Goal: Task Accomplishment & Management: Use online tool/utility

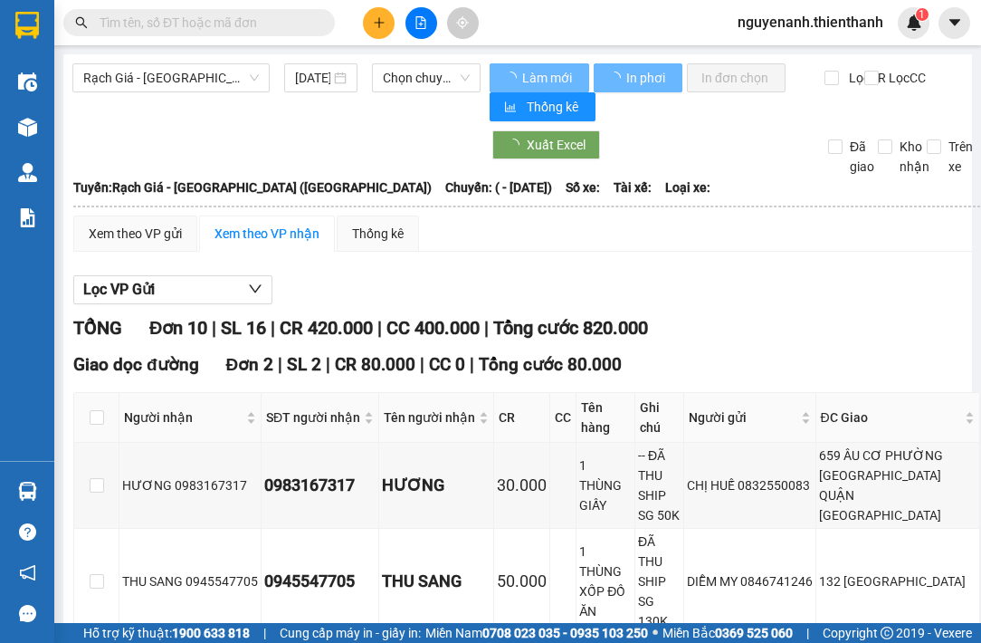
type input "09/04/2025"
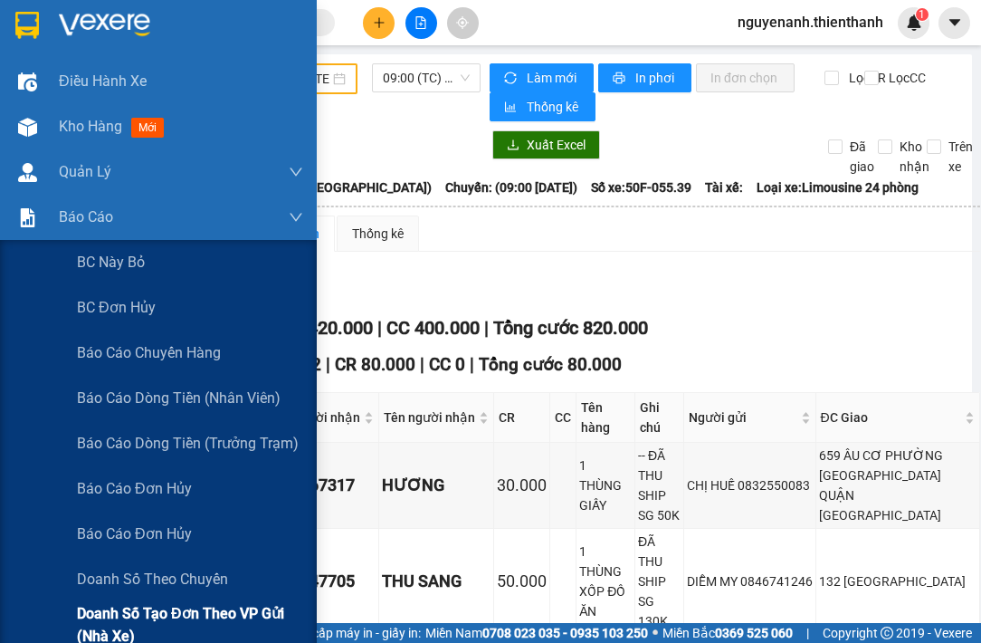
click at [128, 615] on span "Doanh số tạo đơn theo VP gửi (nhà xe)" at bounding box center [190, 624] width 226 height 45
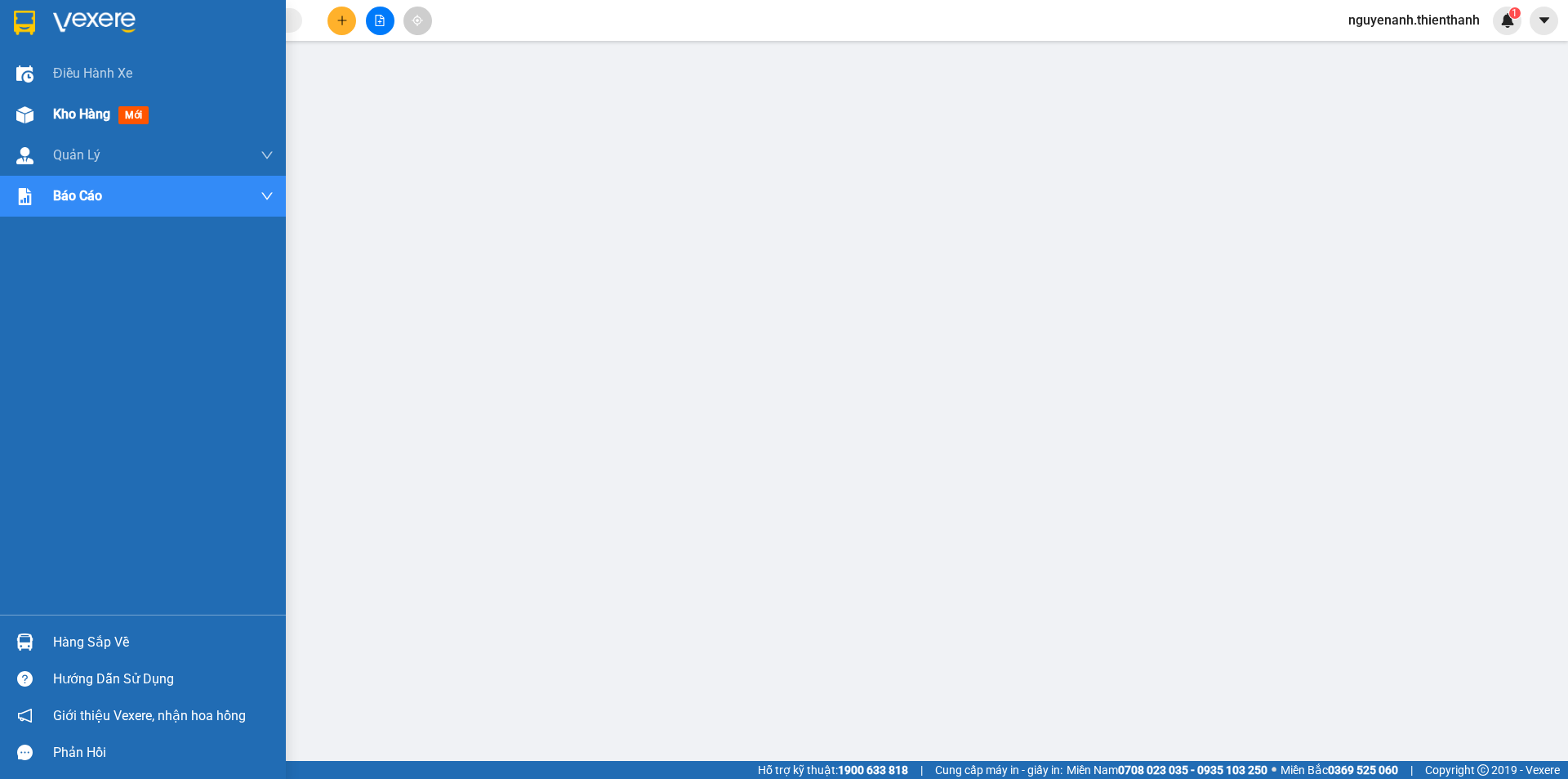
click at [44, 113] on div "Kho hàng mới" at bounding box center [143, 114] width 286 height 41
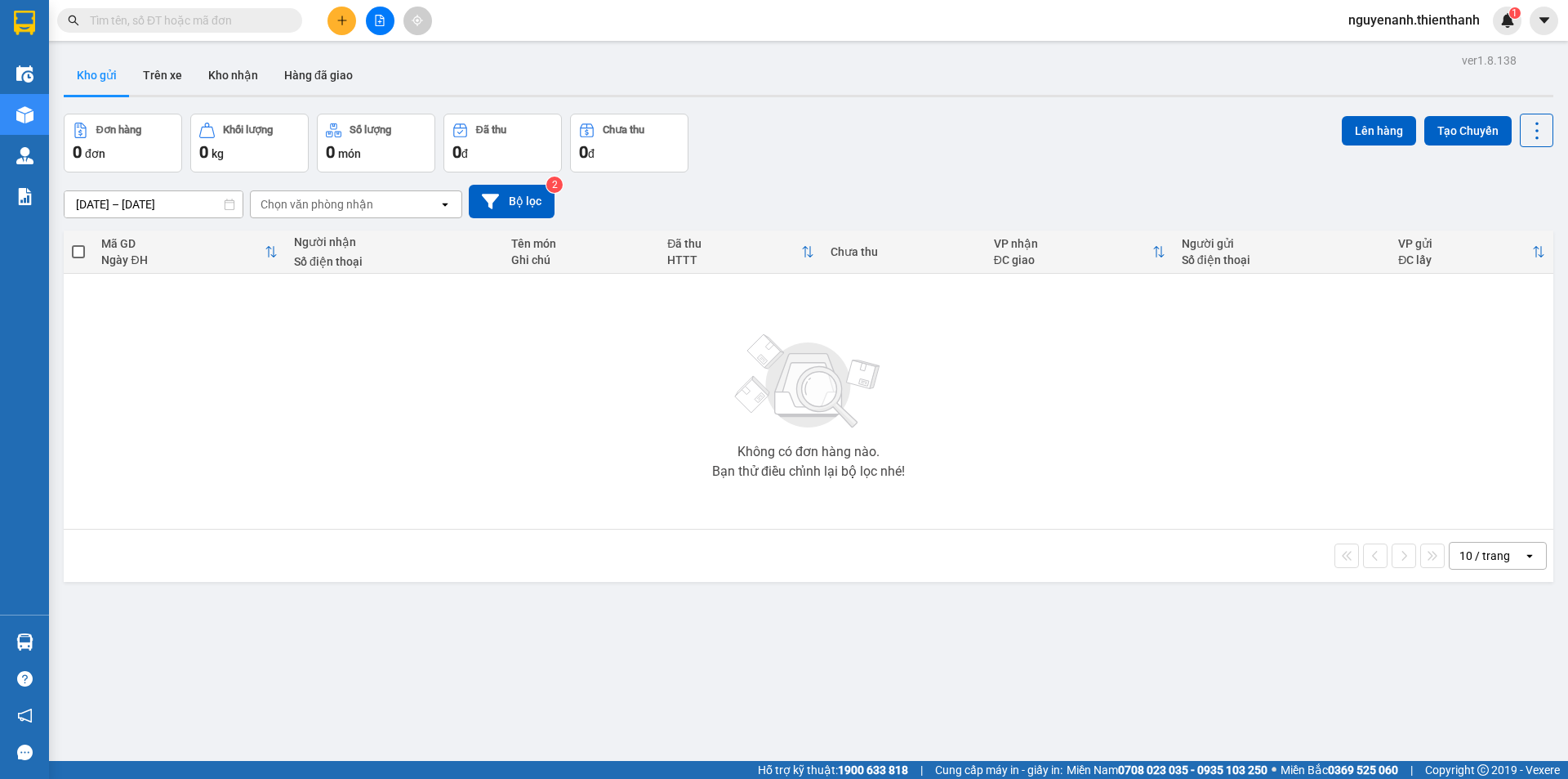
click at [383, 23] on icon "file-add" at bounding box center [380, 20] width 12 height 12
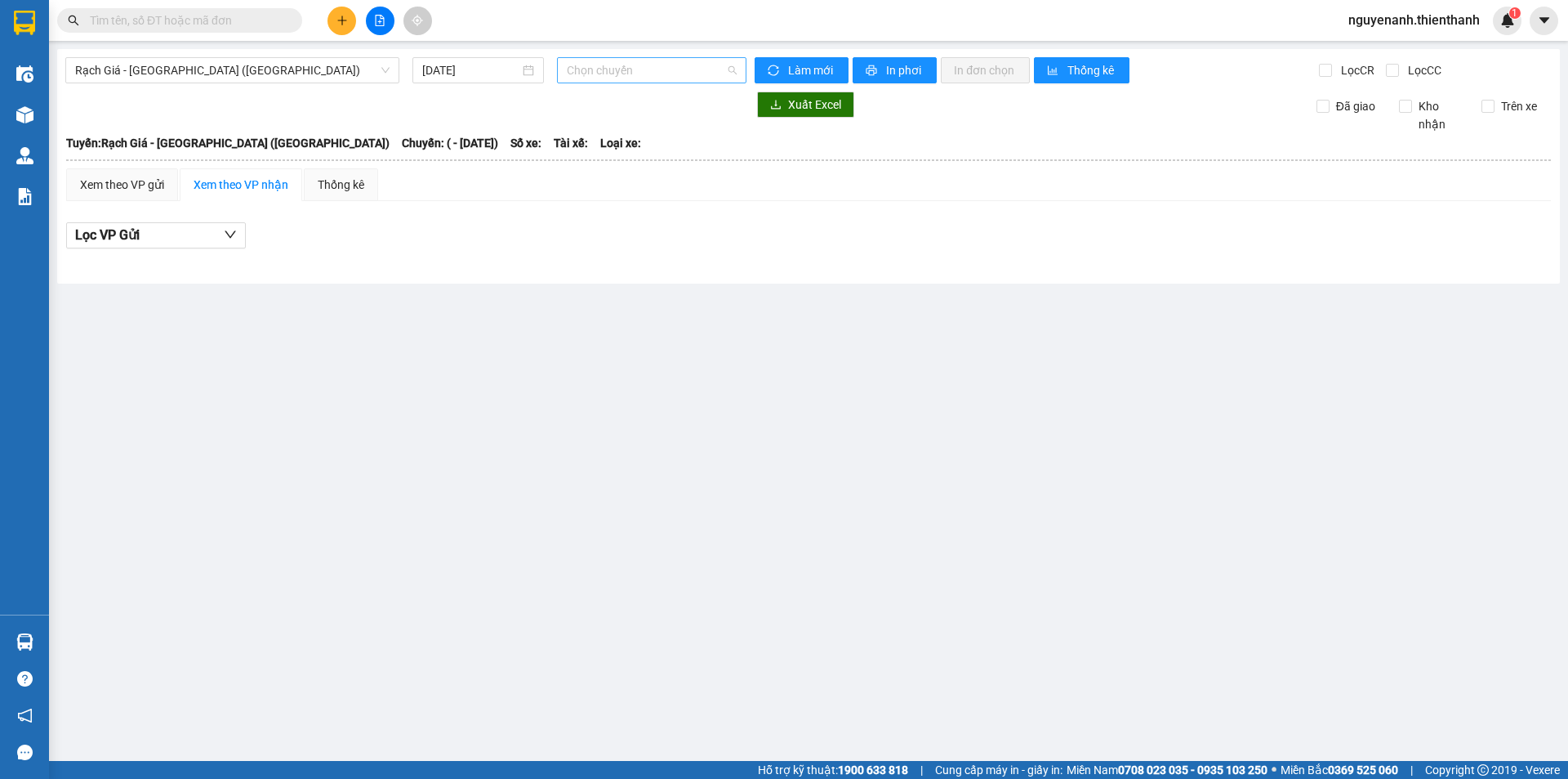
click at [617, 68] on span "Chọn chuyến" at bounding box center [651, 70] width 170 height 24
click at [489, 77] on input "[DATE]" at bounding box center [471, 70] width 97 height 18
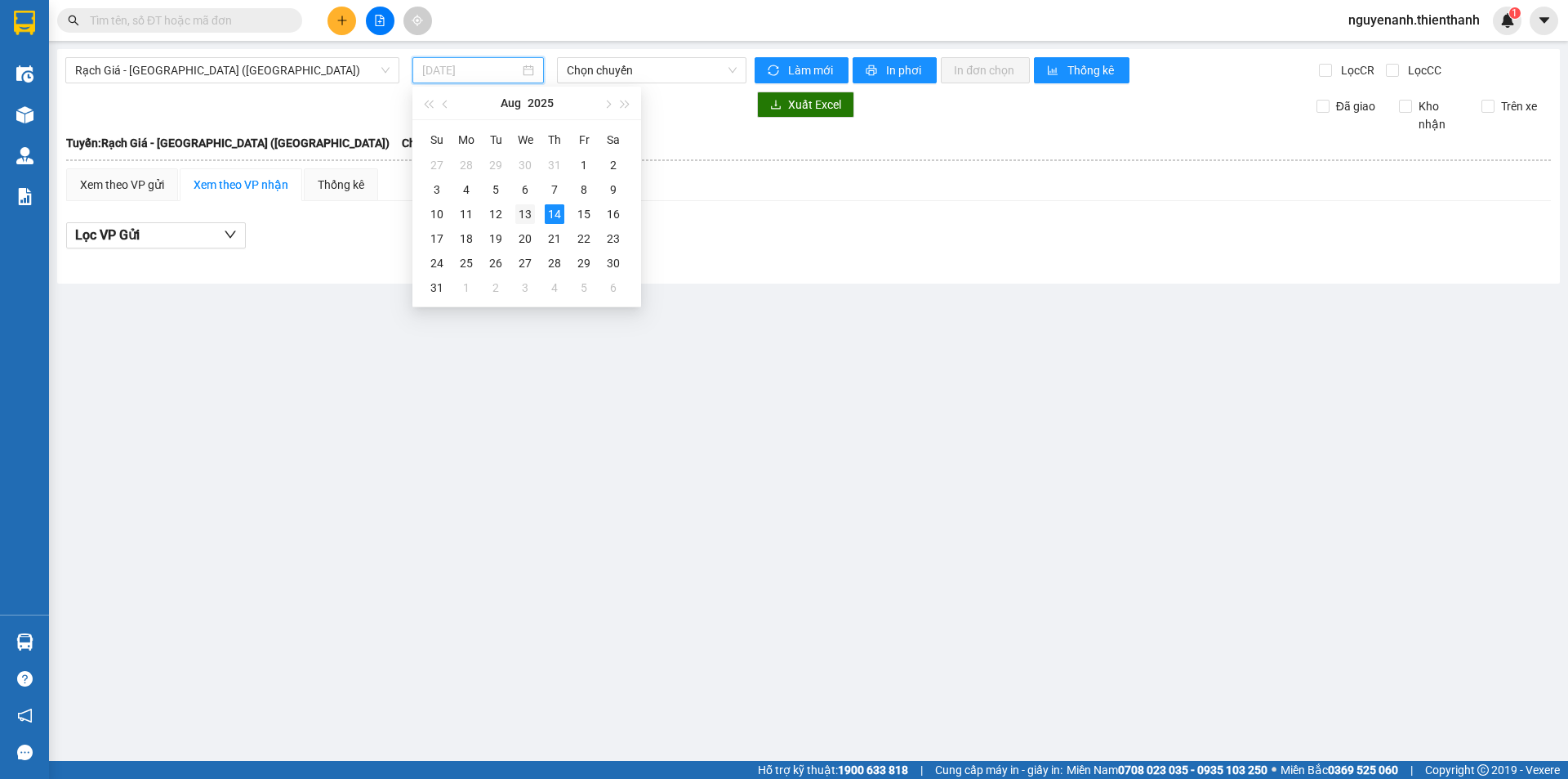
click at [525, 212] on div "13" at bounding box center [525, 214] width 20 height 20
type input "[DATE]"
click at [597, 88] on div "Rạch Giá - [GEOGRAPHIC_DATA] ([GEOGRAPHIC_DATA]) [DATE] Chọn chuyến Làm mới In …" at bounding box center [808, 166] width 1503 height 235
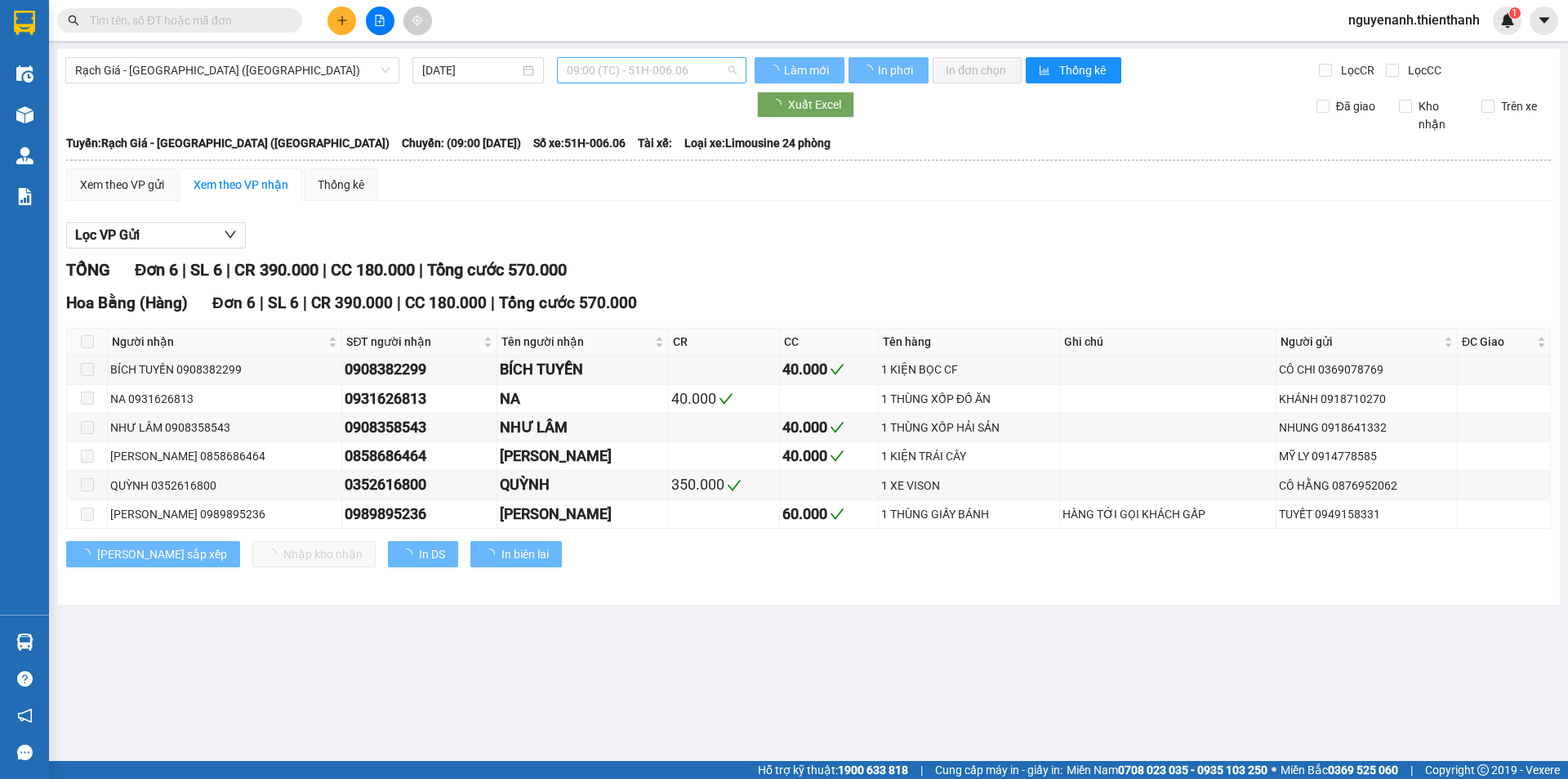
click at [606, 76] on span "09:00 (TC) - 51H-006.06" at bounding box center [651, 70] width 170 height 24
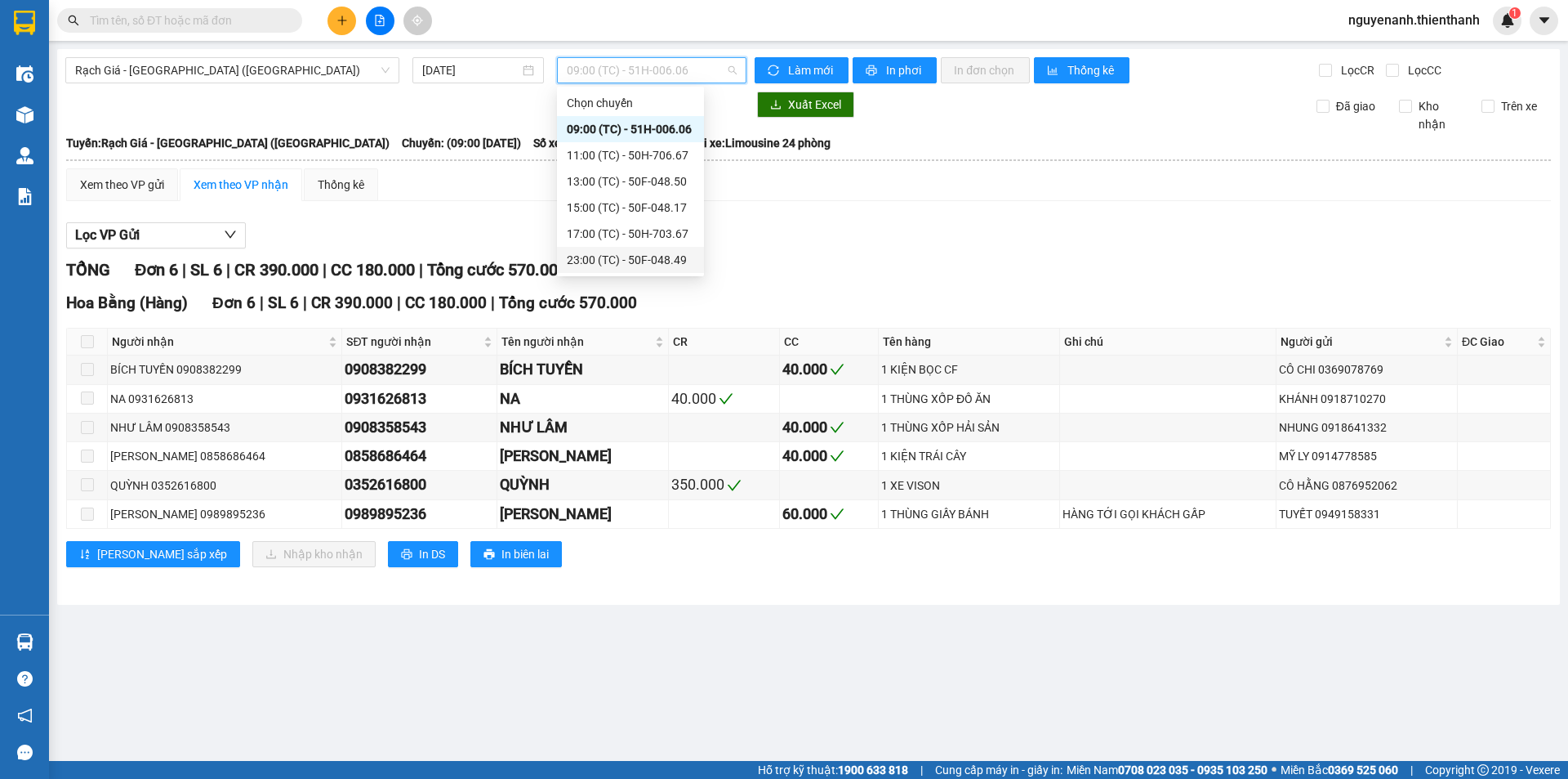
click at [615, 255] on div "23:00 (TC) - 50F-048.49" at bounding box center [630, 260] width 127 height 18
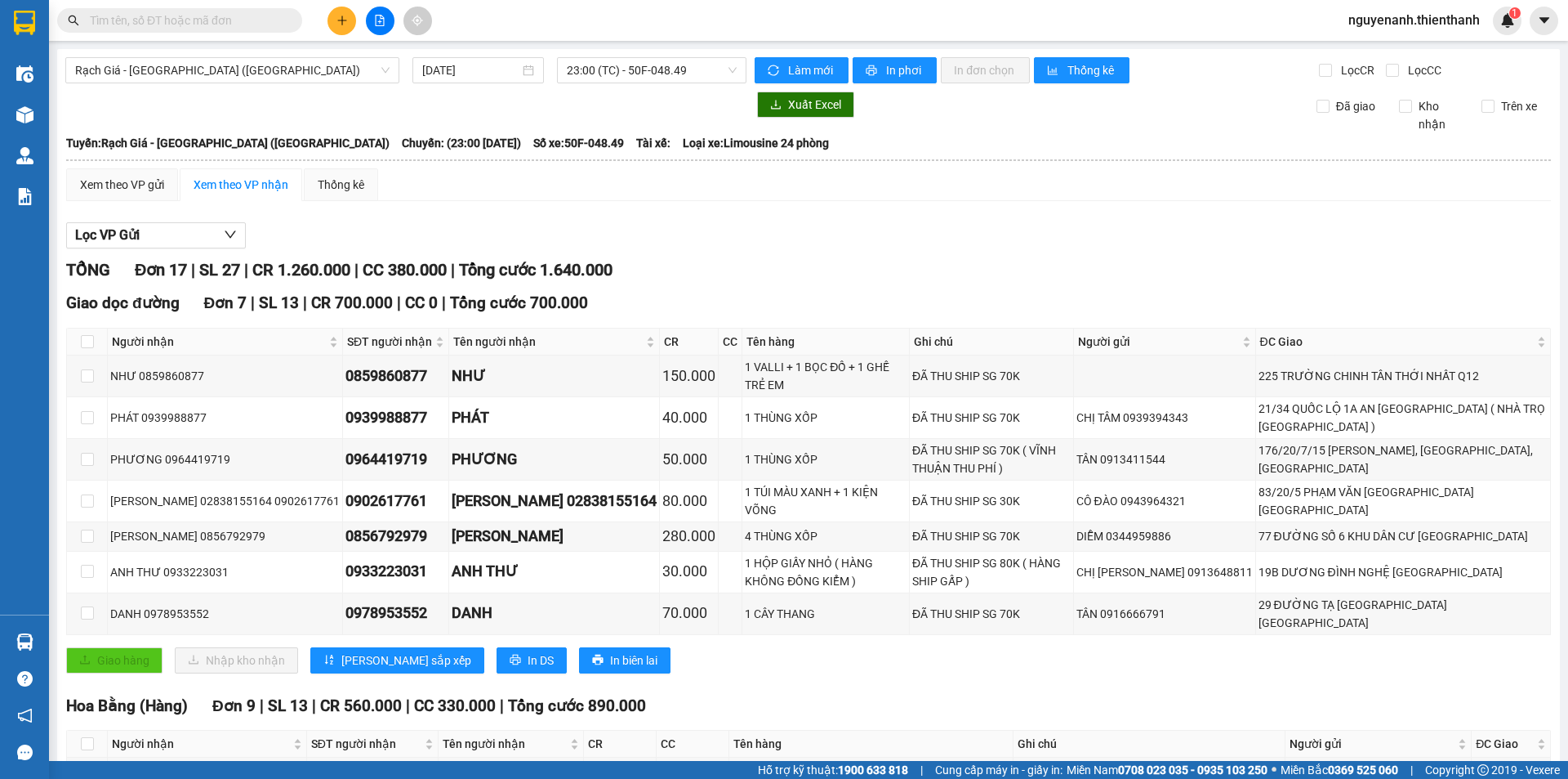
click at [654, 647] on div "Giao hàng Nhập kho nhận Lưu sắp xếp In DS In biên lai" at bounding box center [808, 660] width 1485 height 26
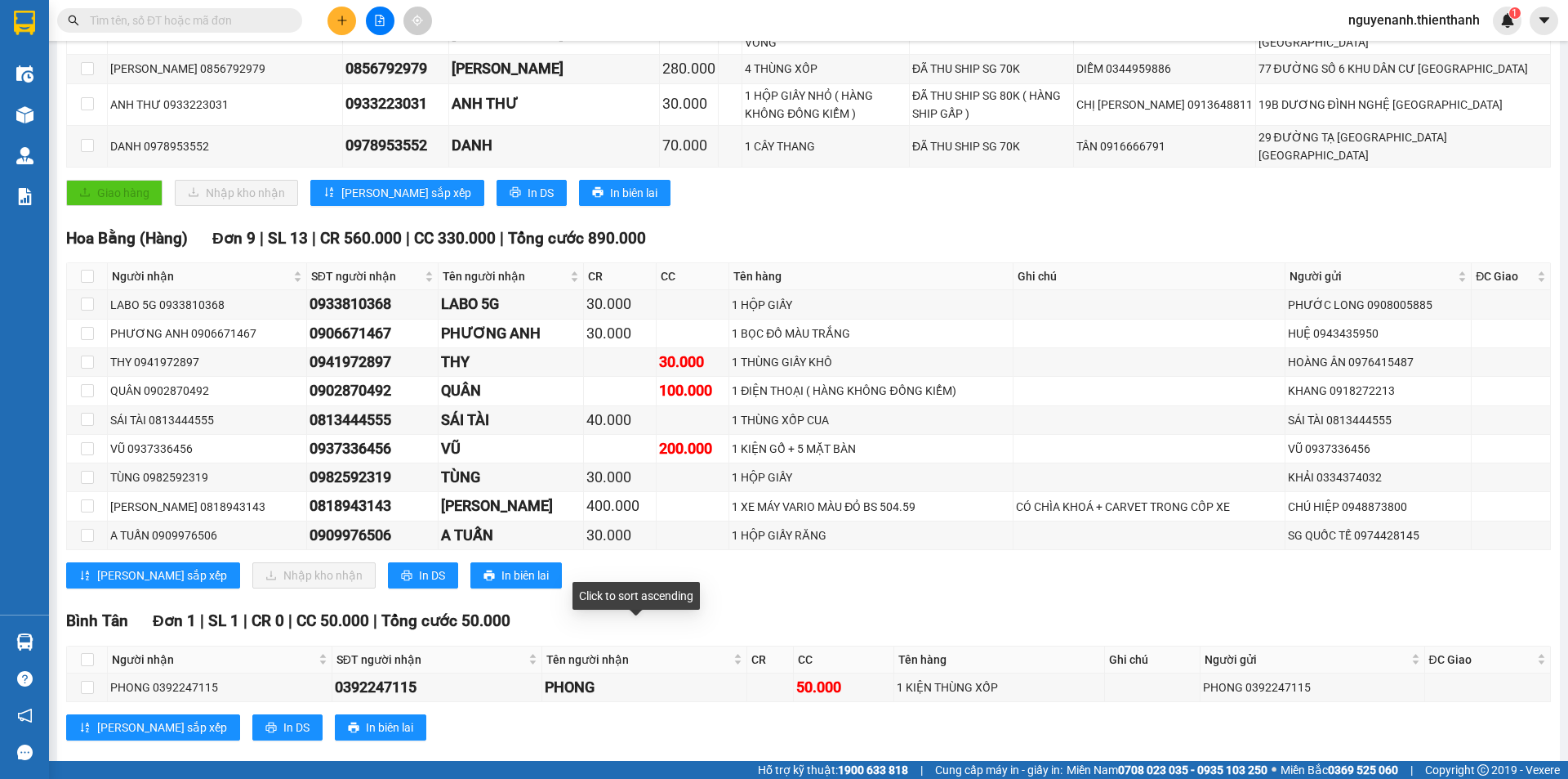
scroll to position [304, 0]
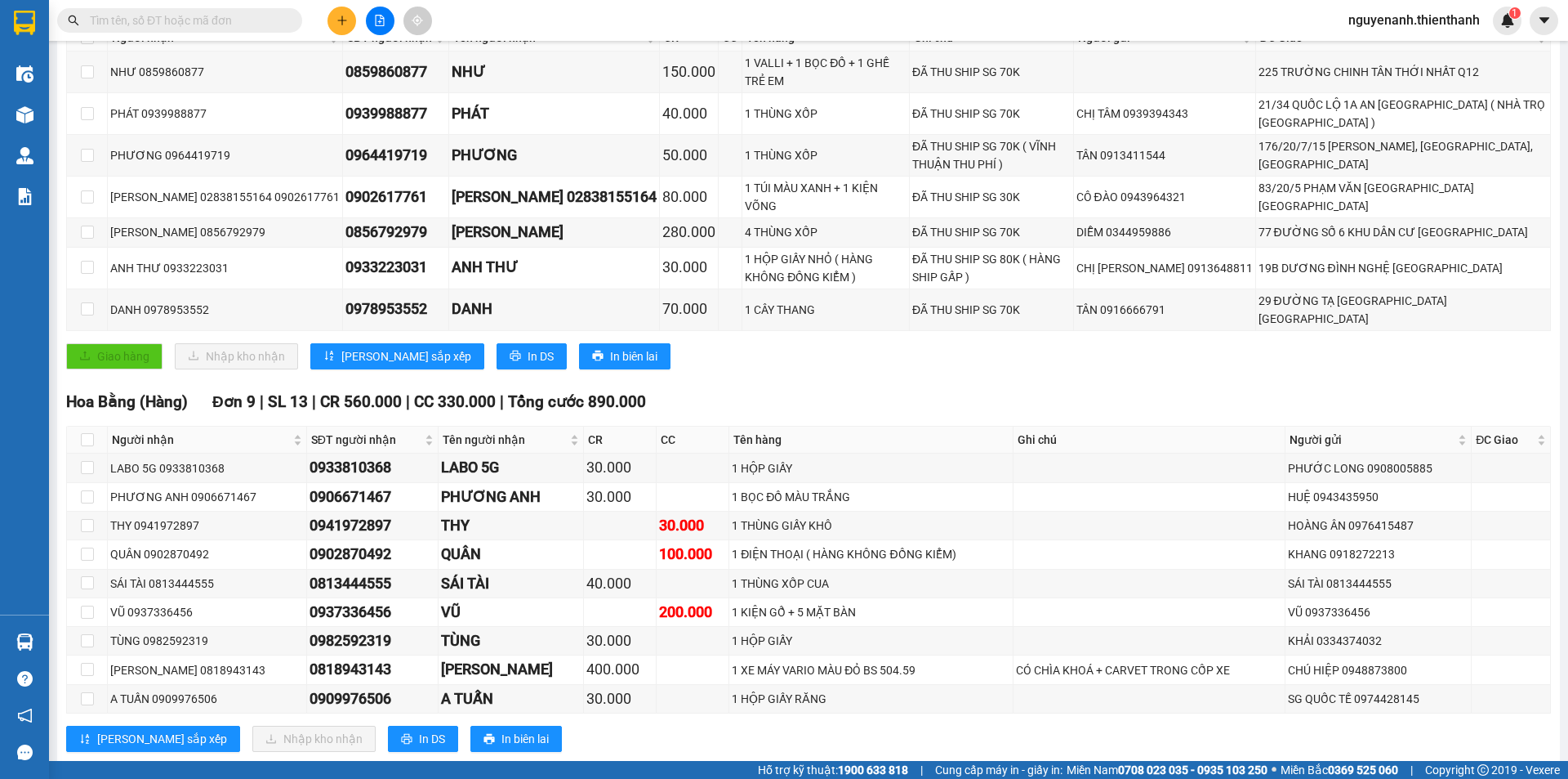
click at [1355, 356] on div "Giao dọc đường Đơn 7 | SL 13 | CR 700.000 | CC 0 | Tổng cước 700.000 Người nhận…" at bounding box center [808, 184] width 1485 height 394
drag, startPoint x: 189, startPoint y: 563, endPoint x: 620, endPoint y: 745, distance: 467.9
click at [621, 748] on section "Kết quả tìm kiếm ( 0 ) Bộ lọc Ngày tạo đơn gần nhất No Data nguyenanh.thienthan…" at bounding box center [784, 389] width 1568 height 779
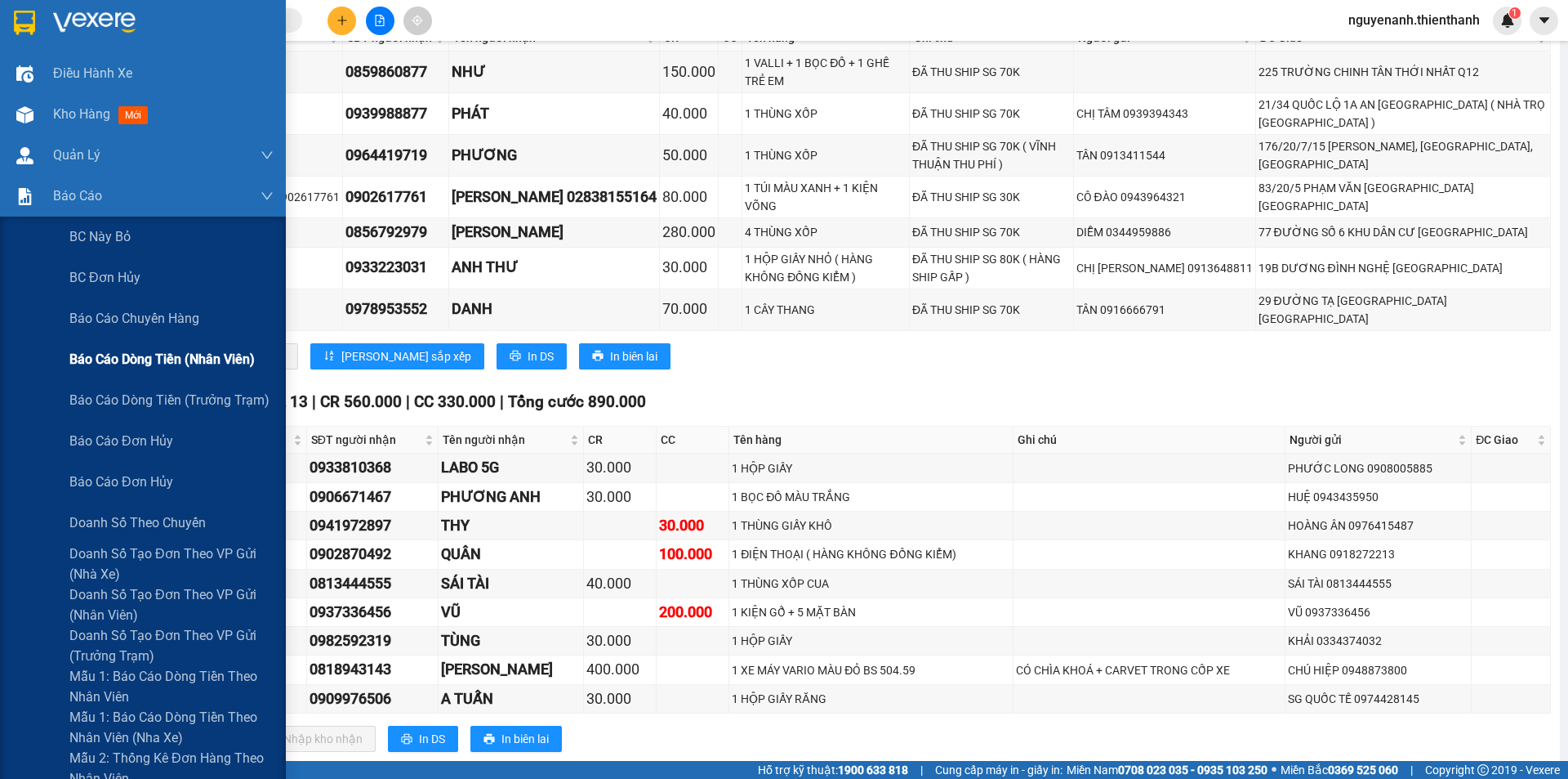
scroll to position [82, 0]
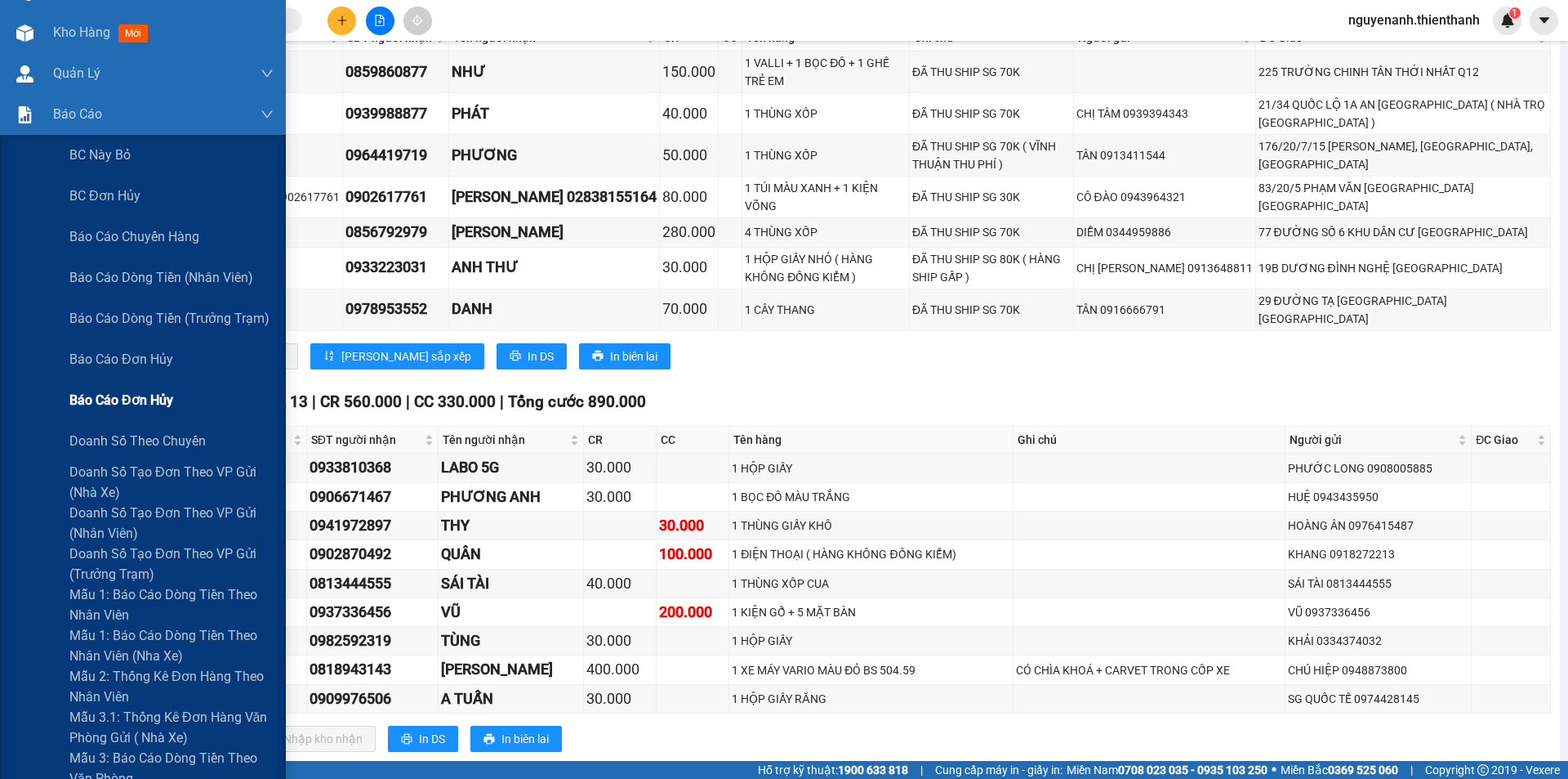
click at [127, 392] on span "Báo cáo đơn hủy" at bounding box center [121, 400] width 104 height 21
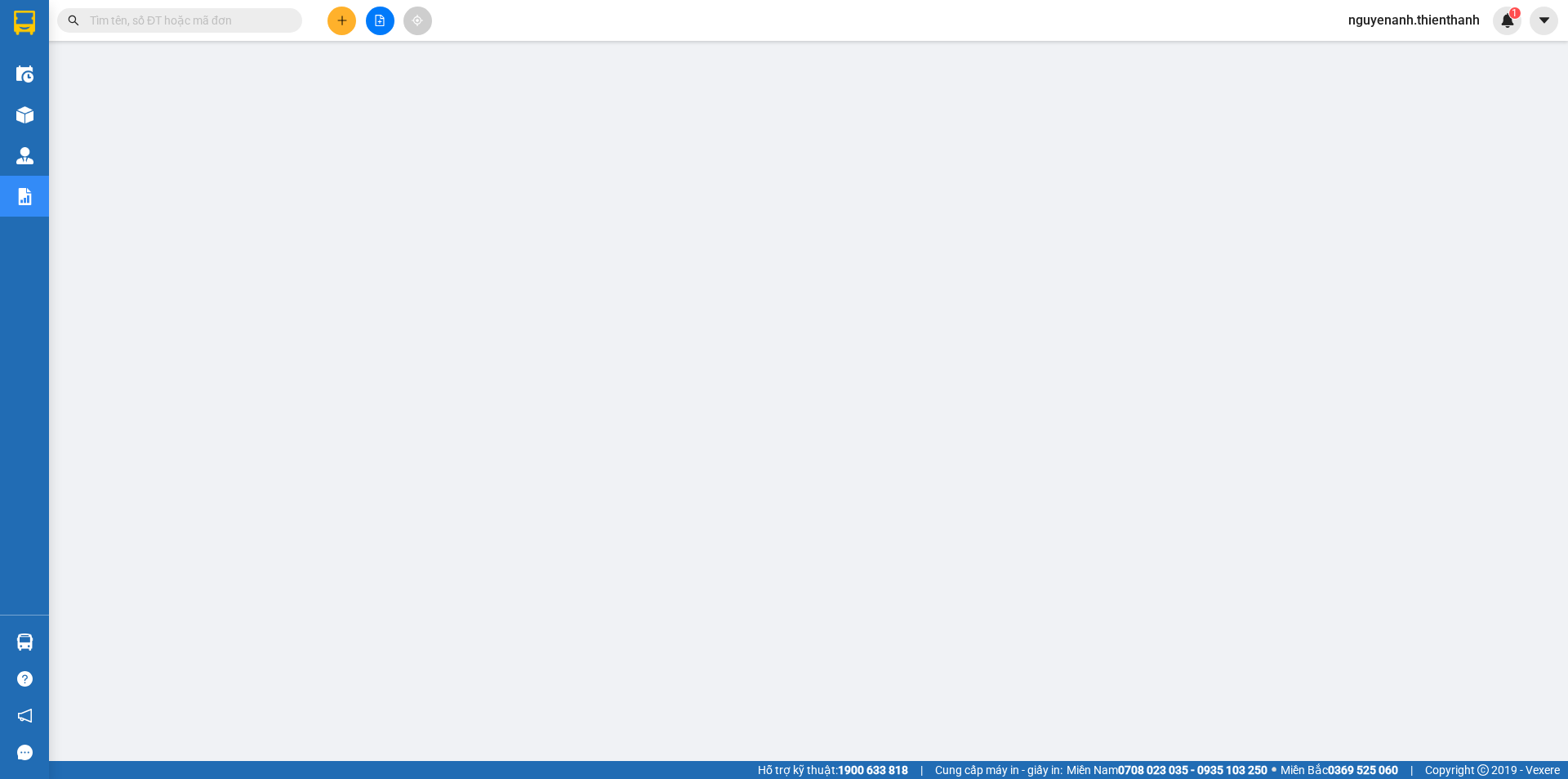
click at [254, 24] on input "text" at bounding box center [187, 21] width 193 height 18
paste input "XBYPXEV2"
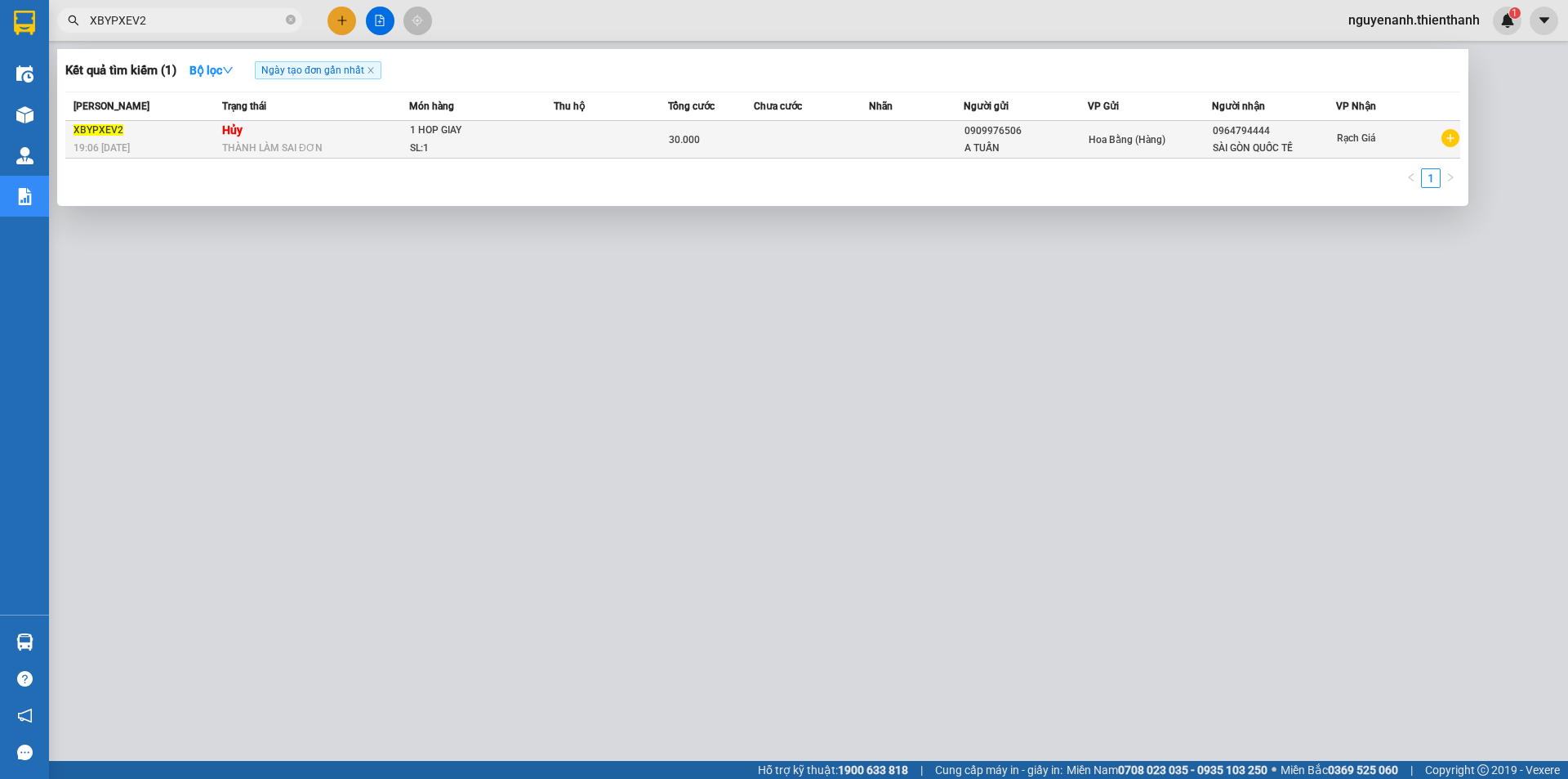
type input "XBYPXEV2"
click at [525, 154] on div "SL: 1" at bounding box center [472, 149] width 123 height 18
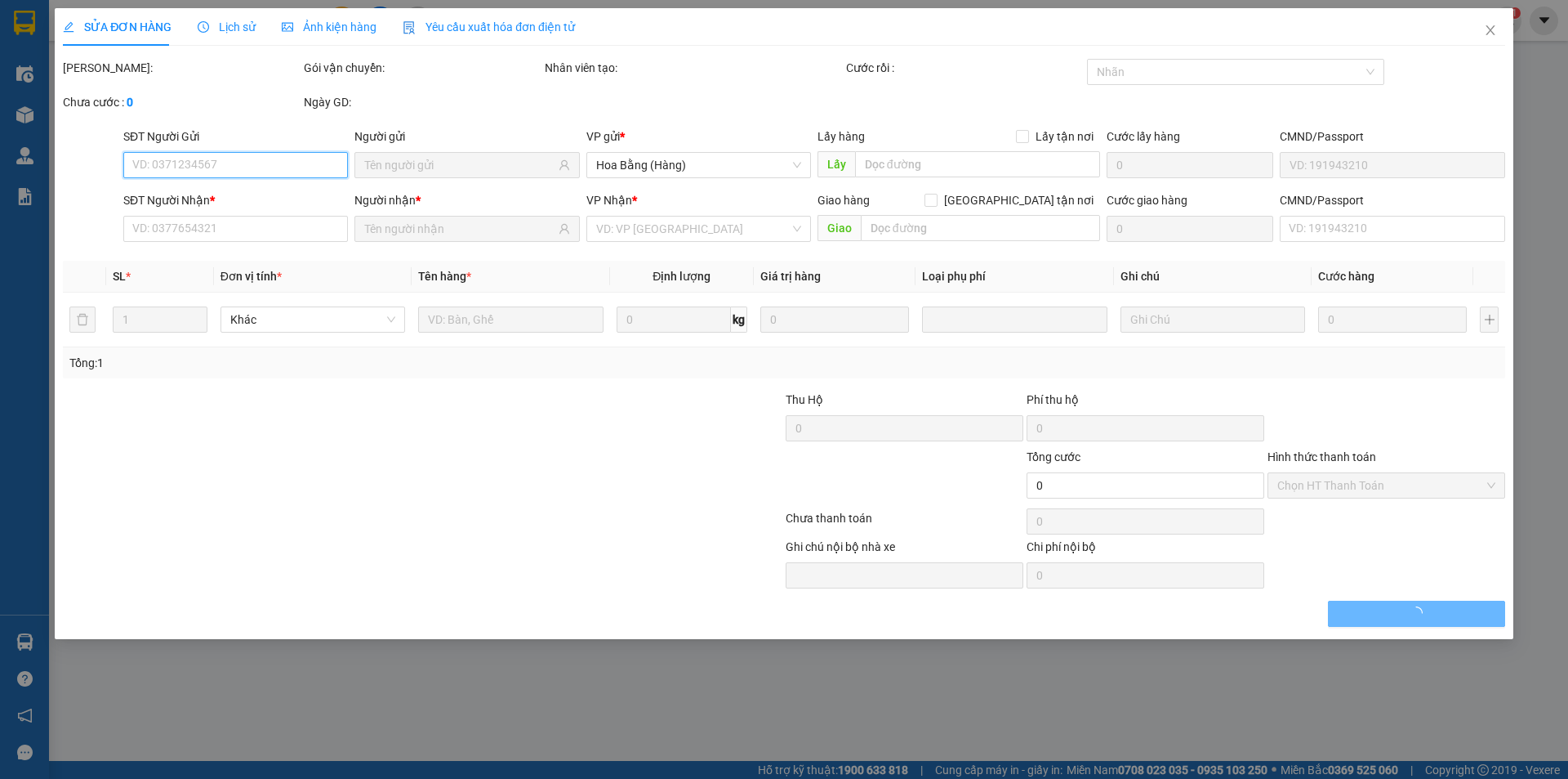
type input "0909976506"
type input "A TUẤN"
type input "0964794444"
type input "SÀI GÒN QUỐC TẾ"
type input "30.000"
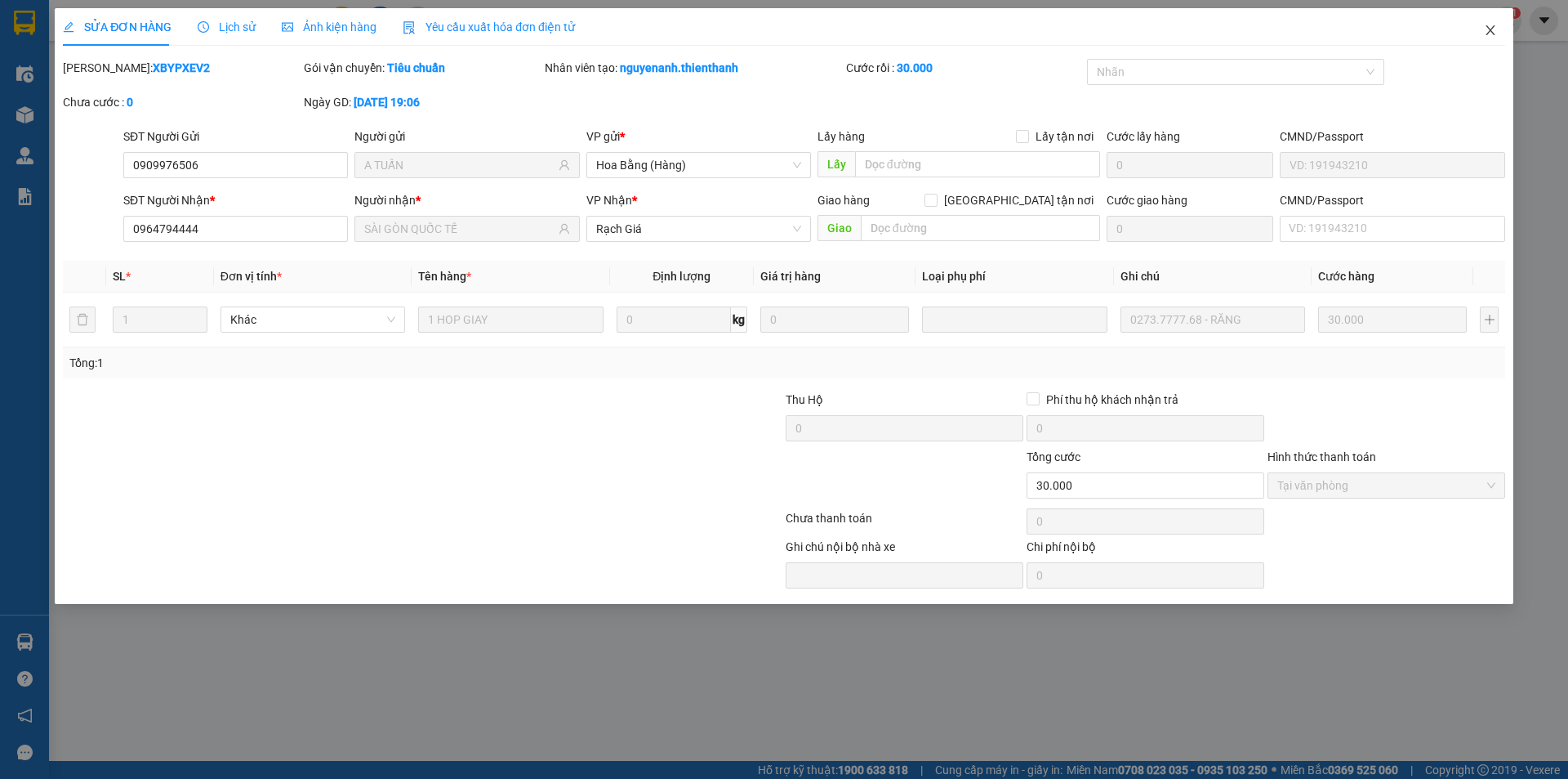
click at [1484, 48] on span "Close" at bounding box center [1490, 31] width 46 height 46
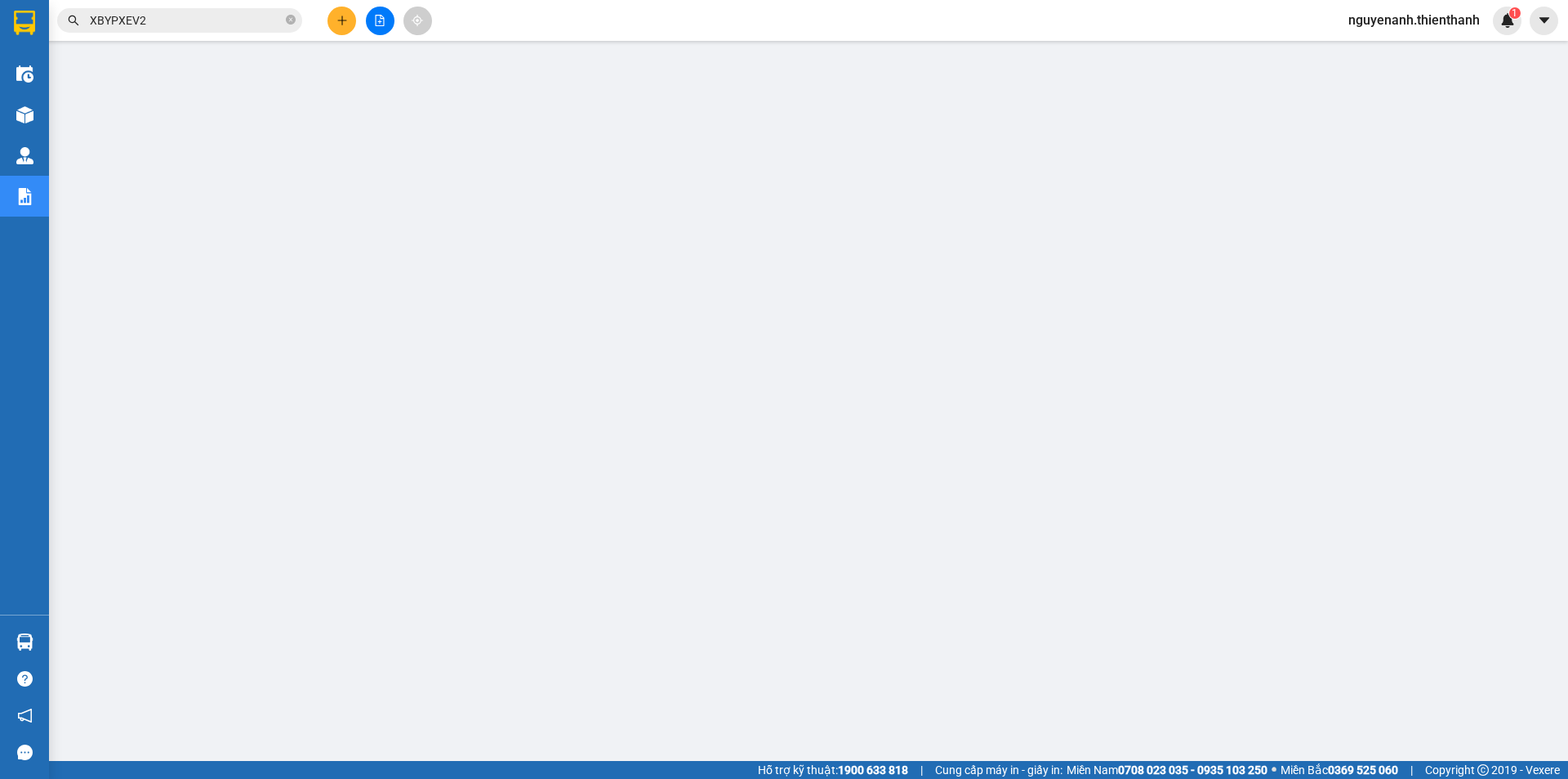
click at [236, 24] on input "XBYPXEV2" at bounding box center [187, 21] width 193 height 18
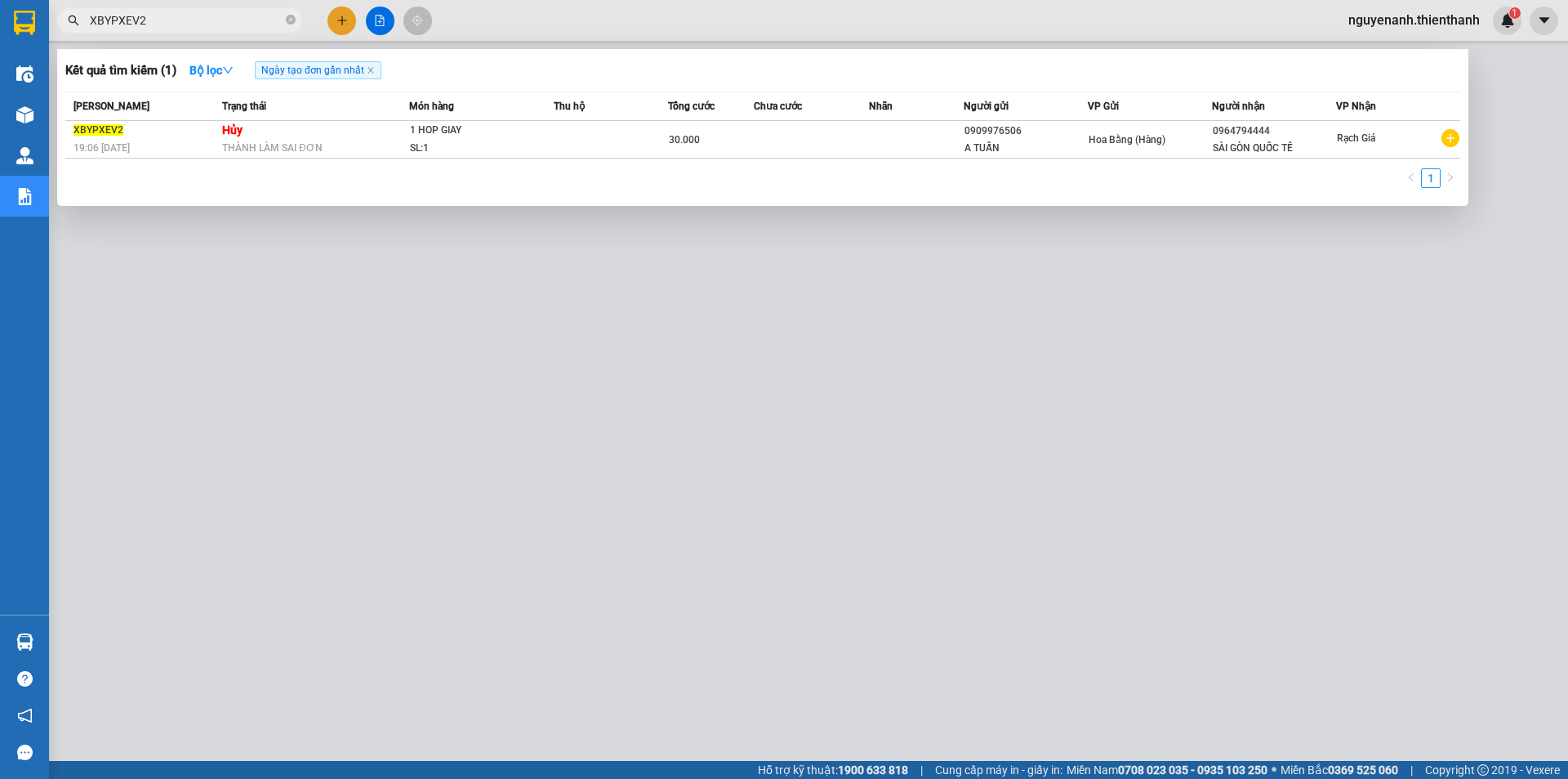
drag, startPoint x: 847, startPoint y: 364, endPoint x: 835, endPoint y: 363, distance: 12.0
click at [835, 363] on div at bounding box center [784, 389] width 1568 height 779
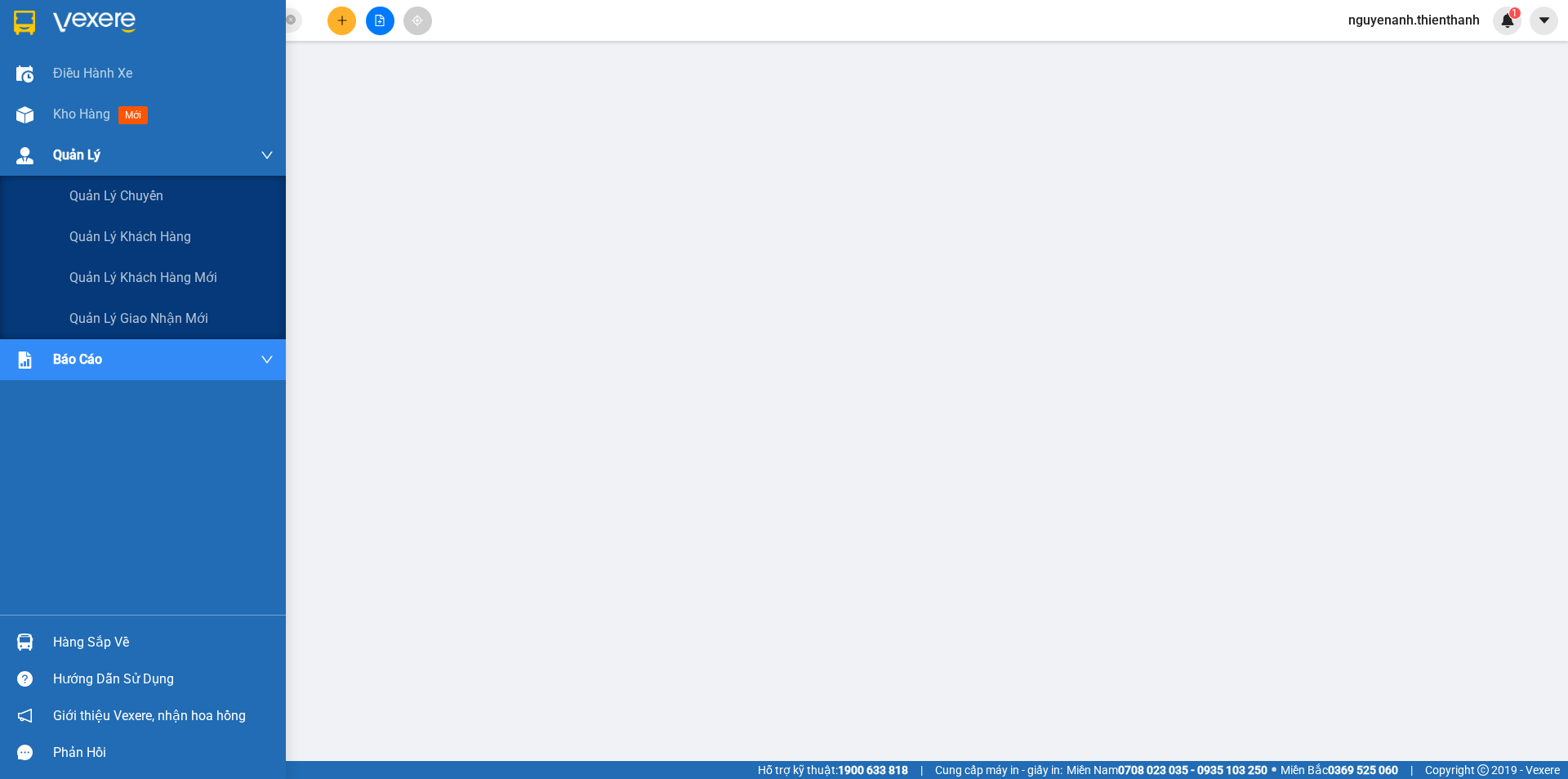
click at [12, 137] on div "Quản Lý" at bounding box center [143, 154] width 286 height 41
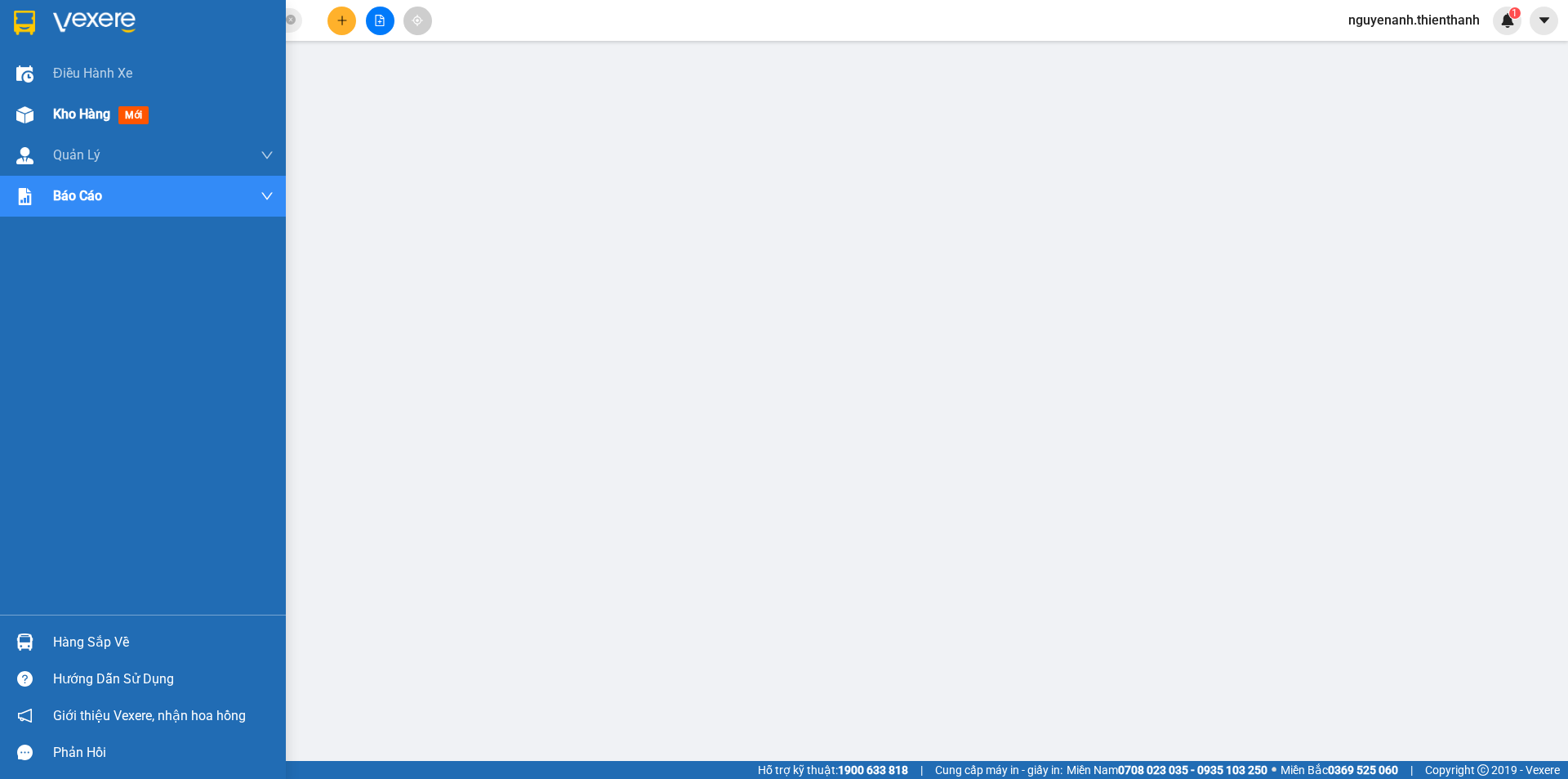
click at [29, 116] on img at bounding box center [24, 115] width 17 height 17
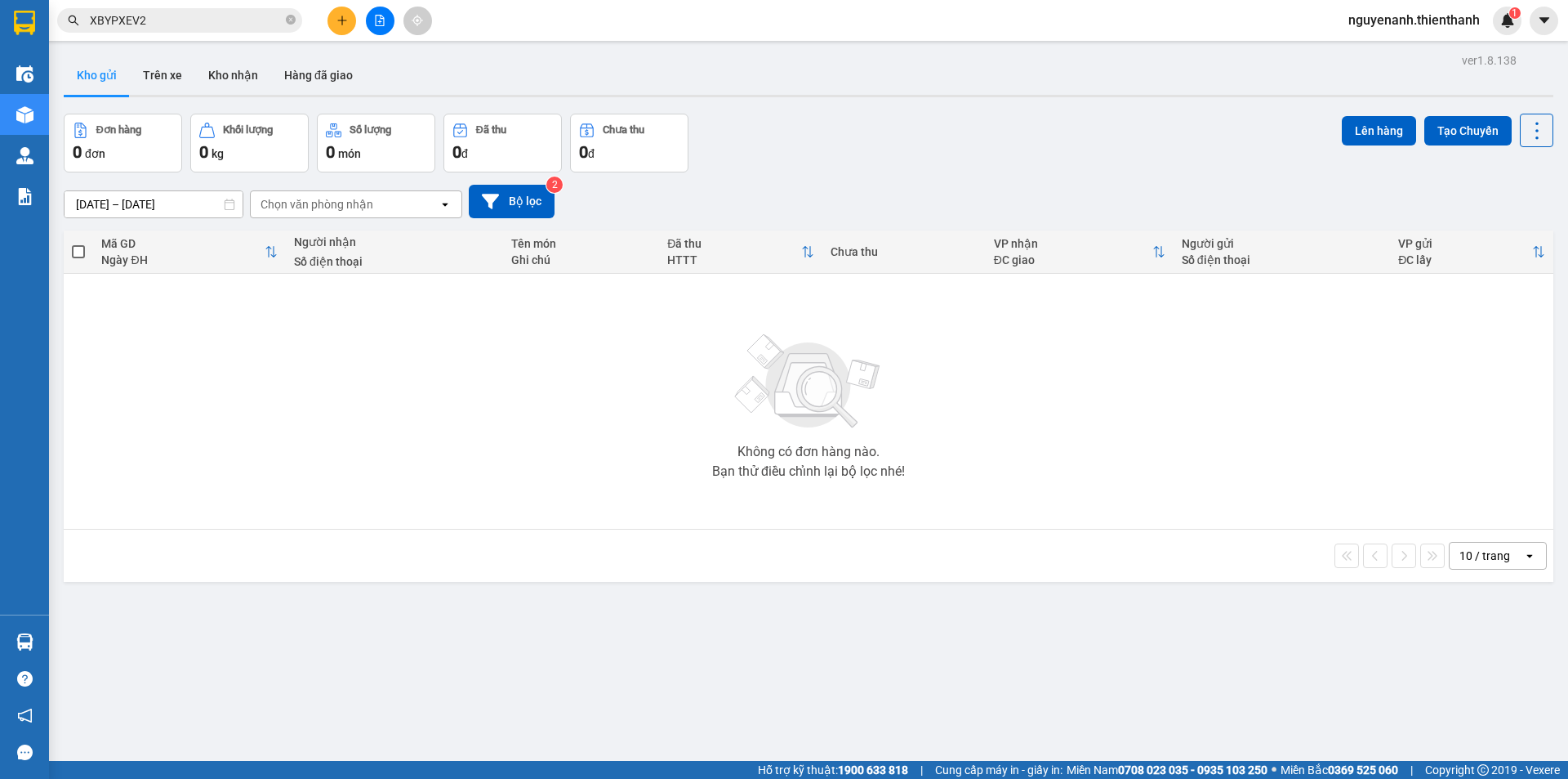
click at [385, 30] on button at bounding box center [381, 21] width 29 height 29
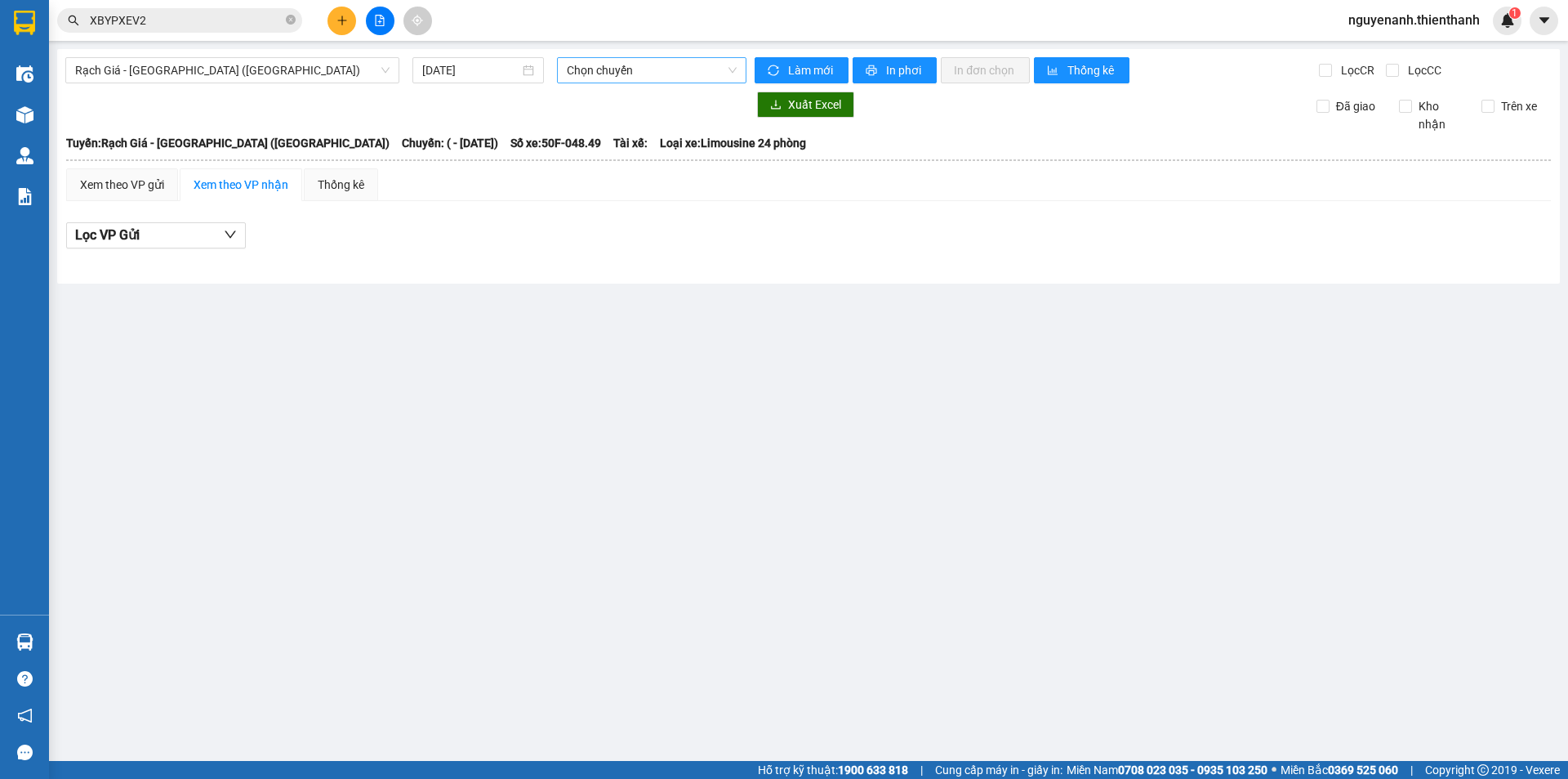
click at [636, 68] on span "Chọn chuyến" at bounding box center [651, 70] width 170 height 24
click at [453, 77] on input "[DATE]" at bounding box center [471, 70] width 97 height 18
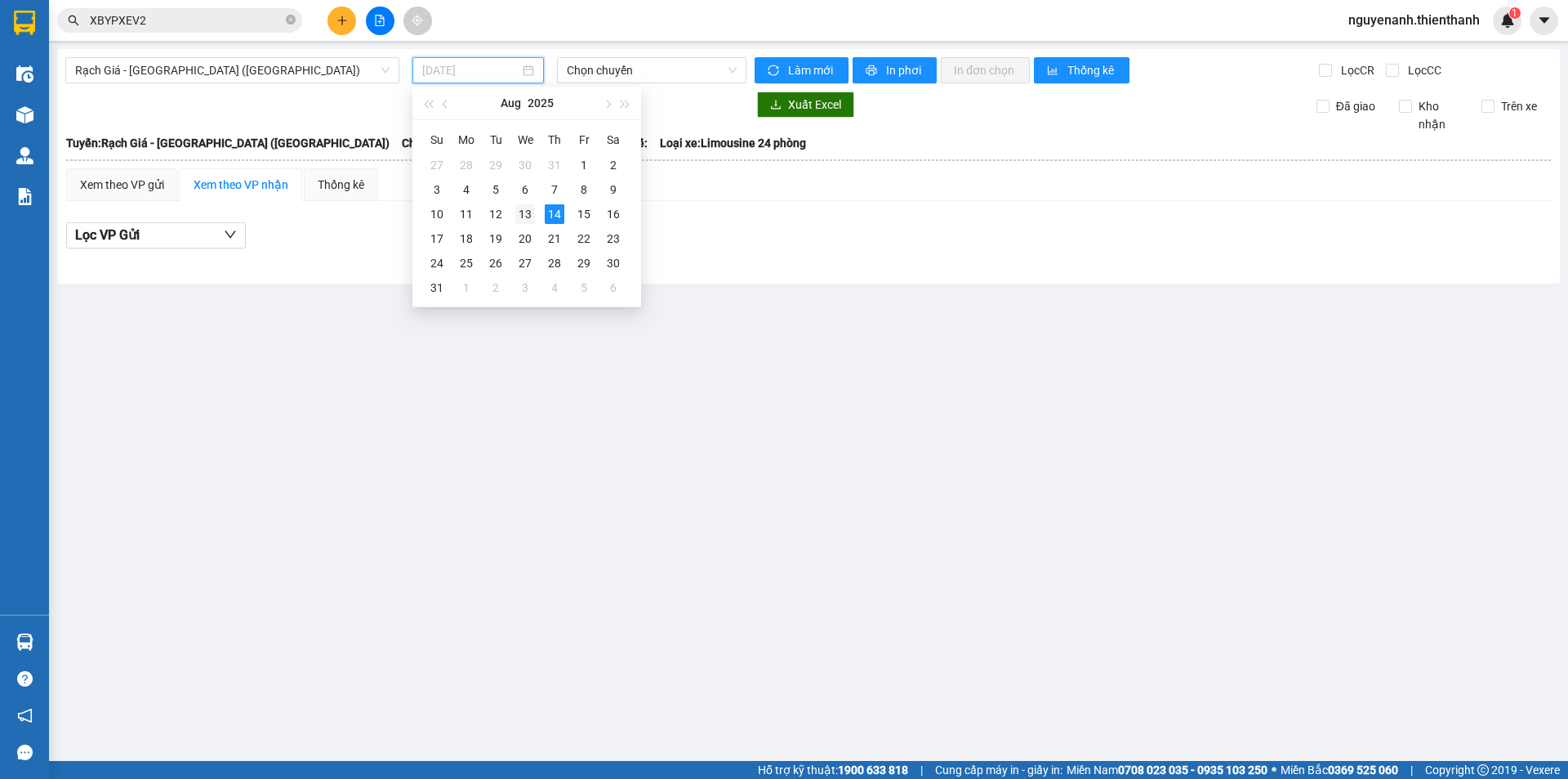
click at [530, 222] on div "13" at bounding box center [525, 214] width 20 height 20
type input "[DATE]"
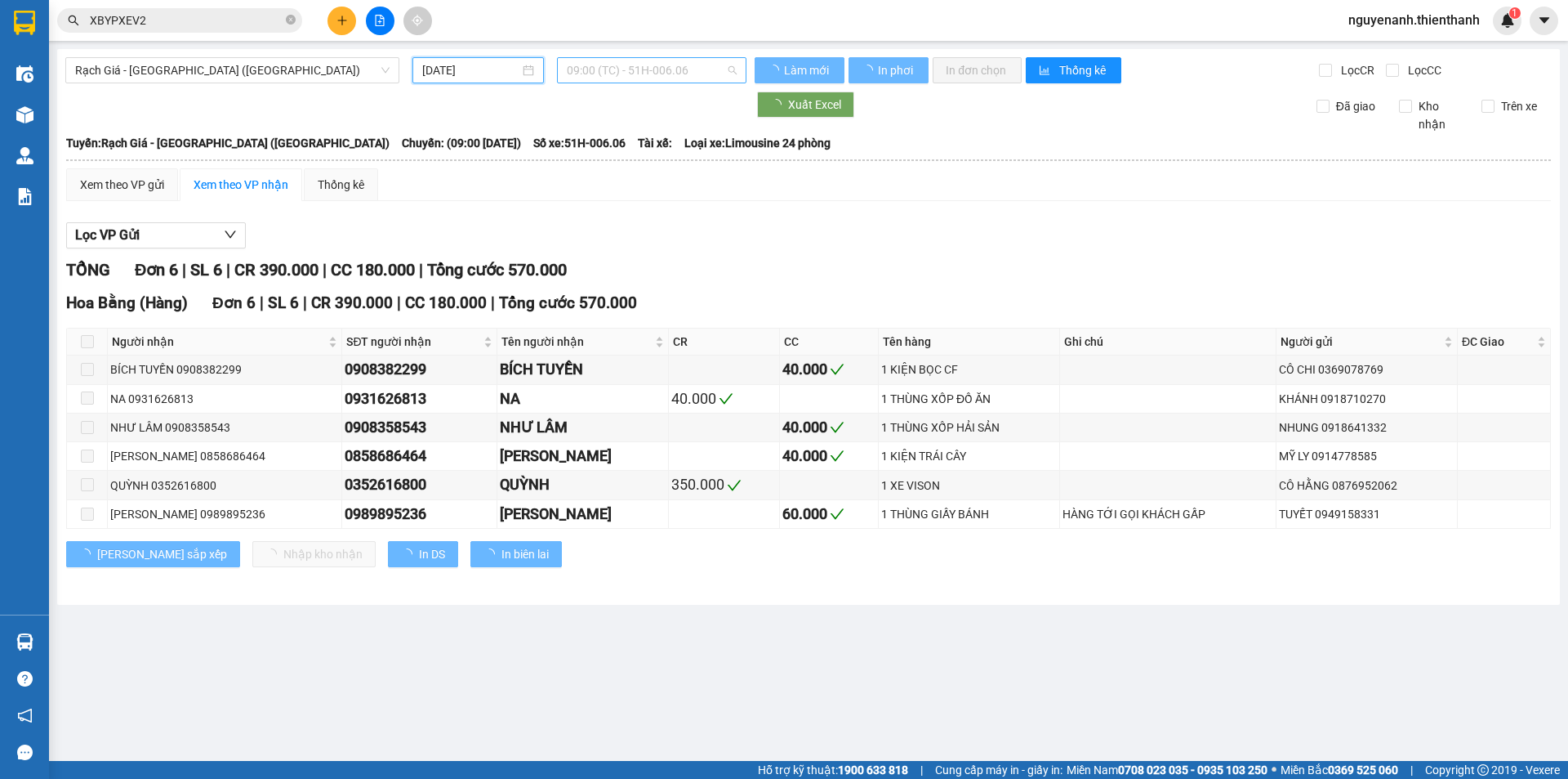
click at [633, 82] on span "09:00 (TC) - 51H-006.06" at bounding box center [651, 70] width 170 height 24
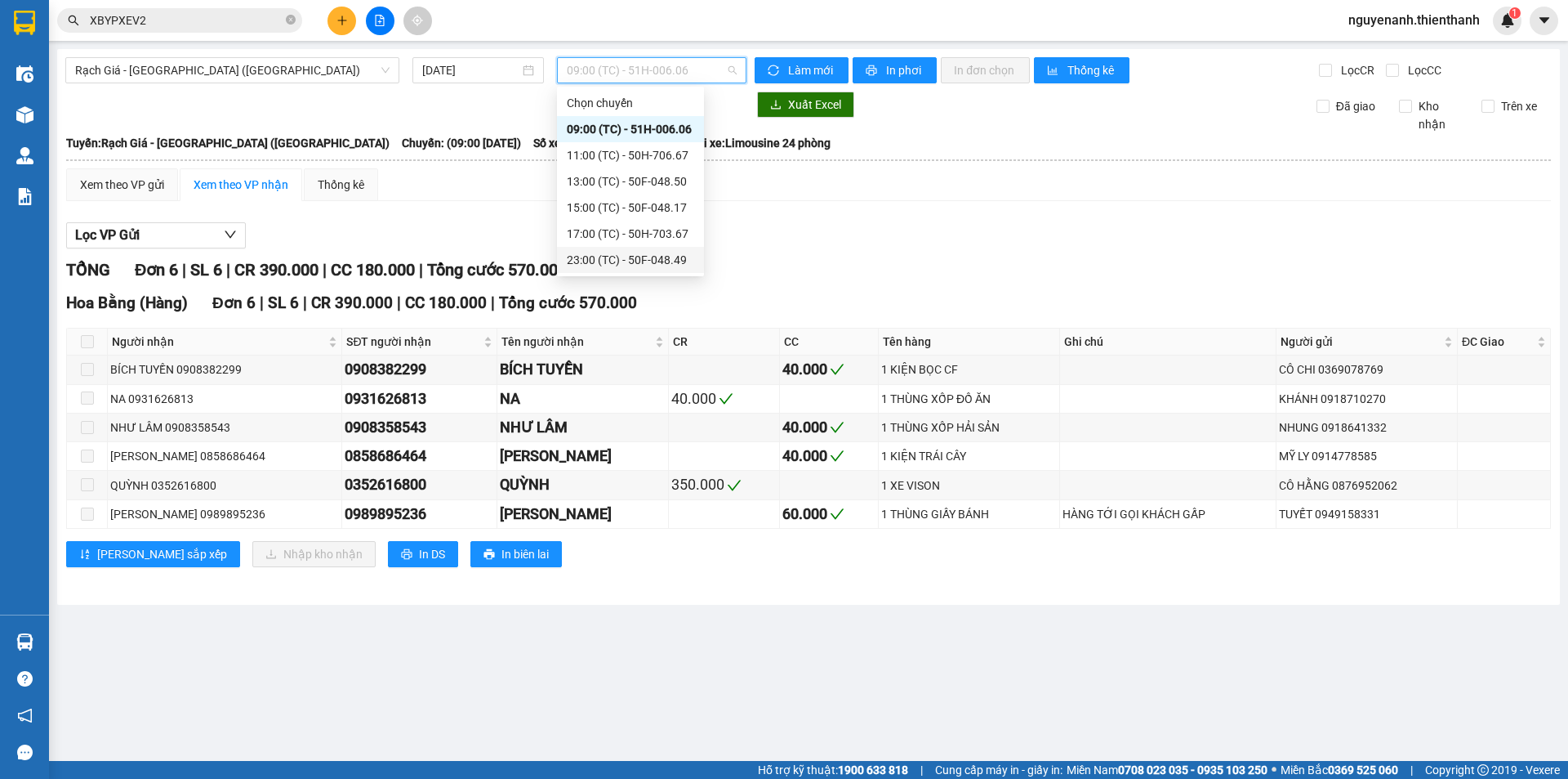
click at [604, 256] on div "23:00 (TC) - 50F-048.49" at bounding box center [630, 260] width 127 height 18
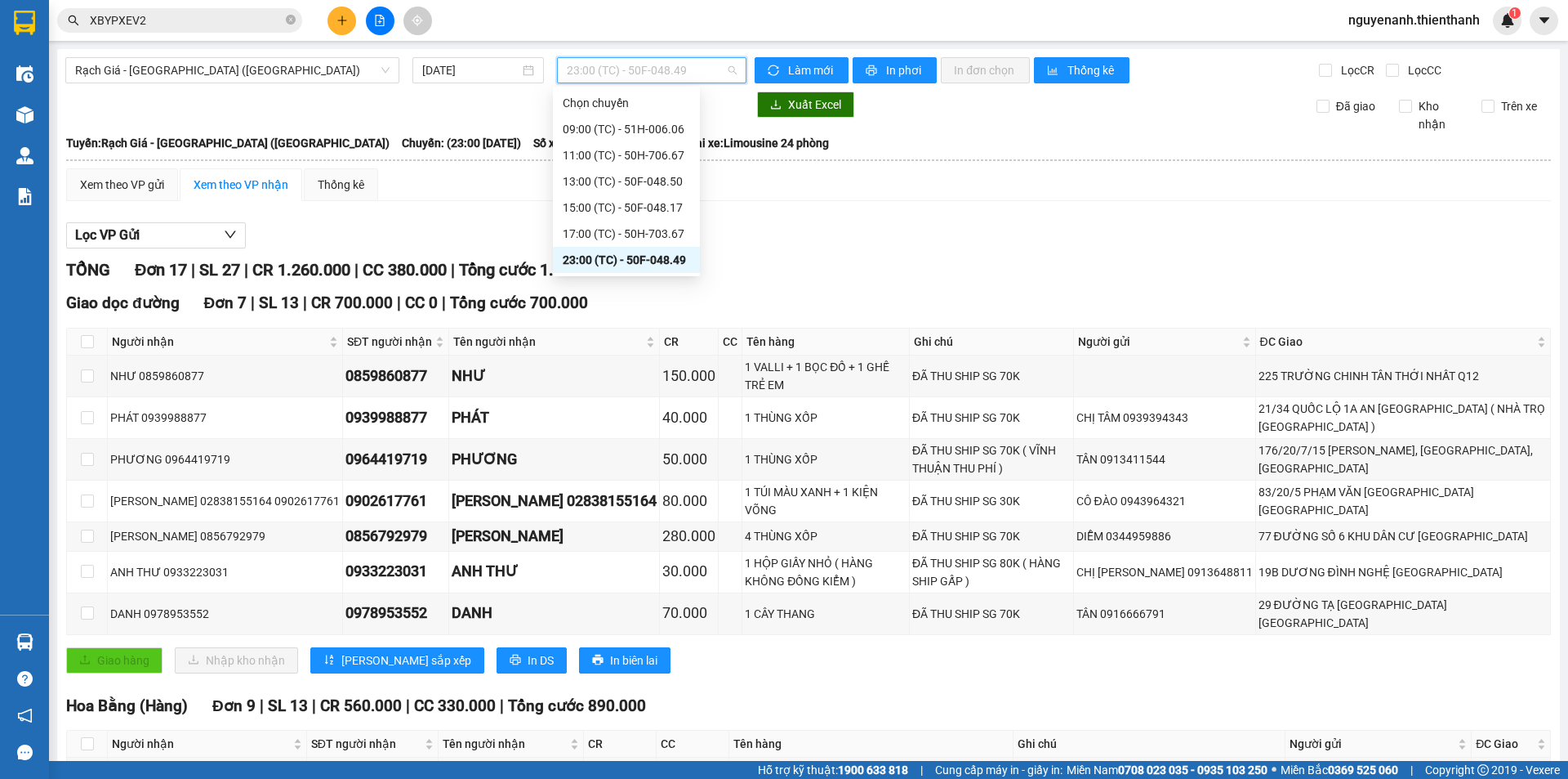
click at [670, 77] on span "23:00 (TC) - 50F-048.49" at bounding box center [651, 70] width 170 height 24
click at [632, 226] on div "17:00 (TC) - 50H-703.67" at bounding box center [626, 234] width 127 height 18
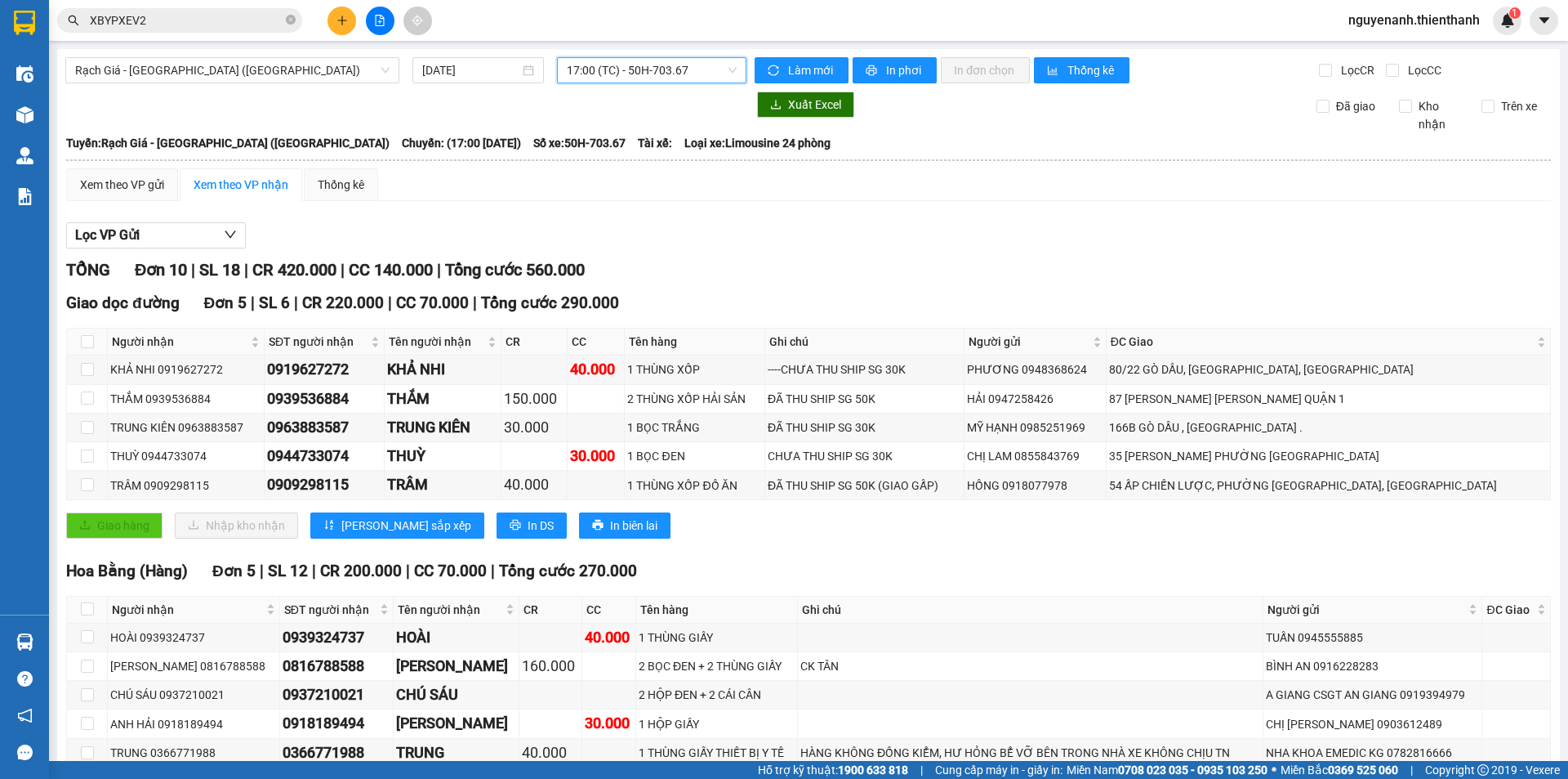
click at [667, 66] on span "17:00 (TC) - 50H-703.67" at bounding box center [651, 70] width 170 height 24
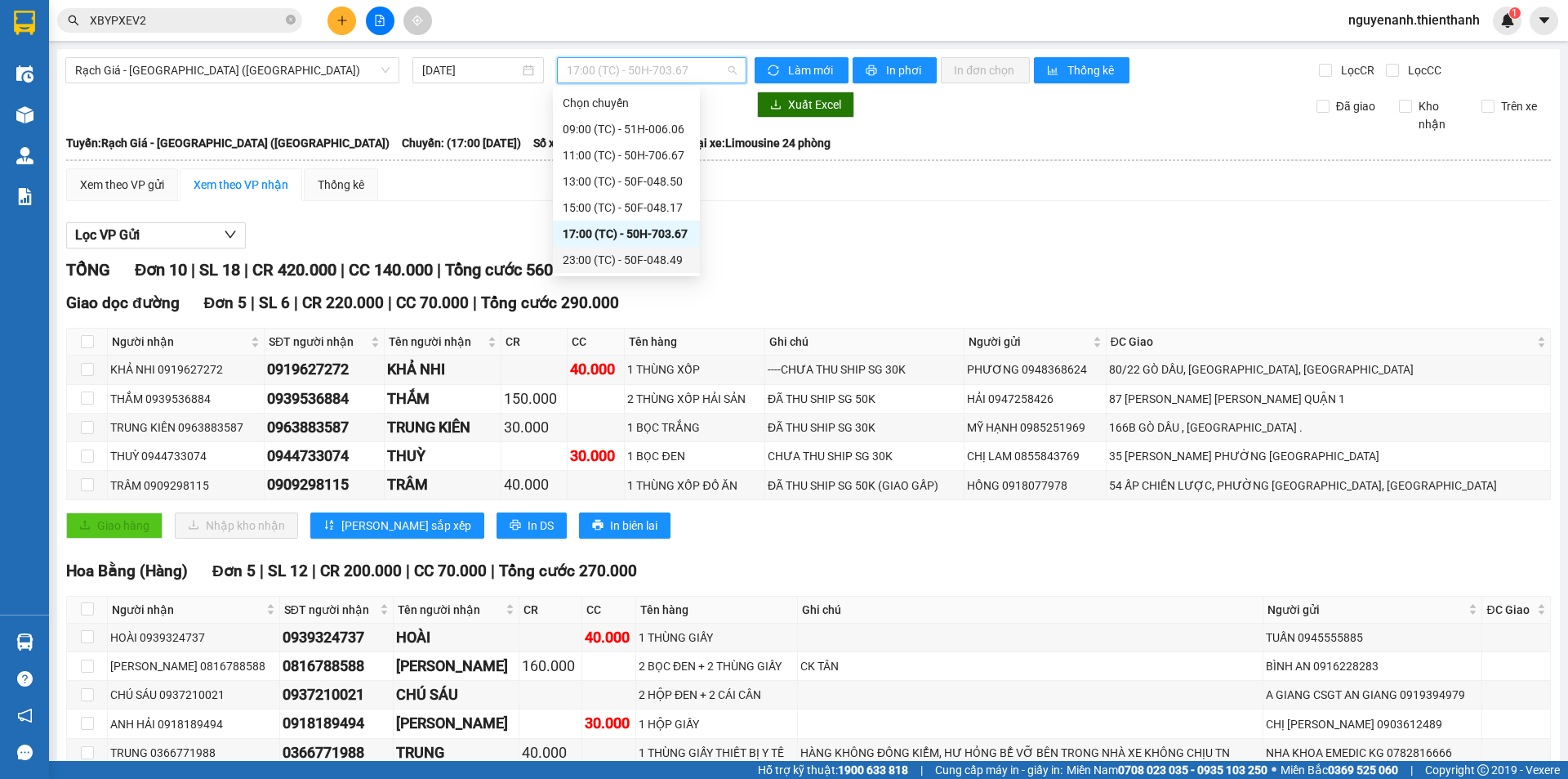
click at [632, 261] on div "23:00 (TC) - 50F-048.49" at bounding box center [626, 260] width 127 height 18
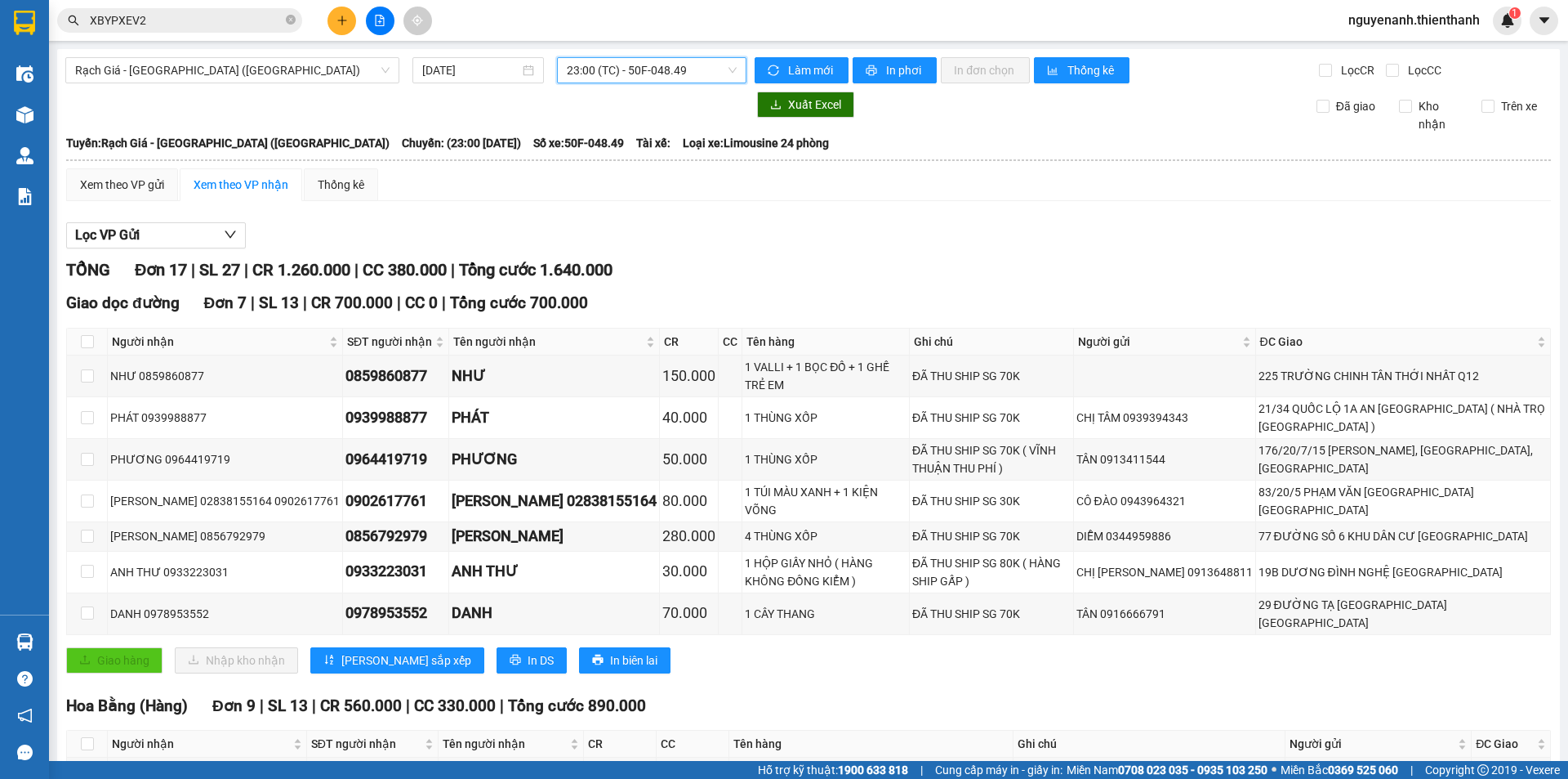
click at [705, 75] on span "23:00 (TC) - 50F-048.49" at bounding box center [651, 70] width 170 height 24
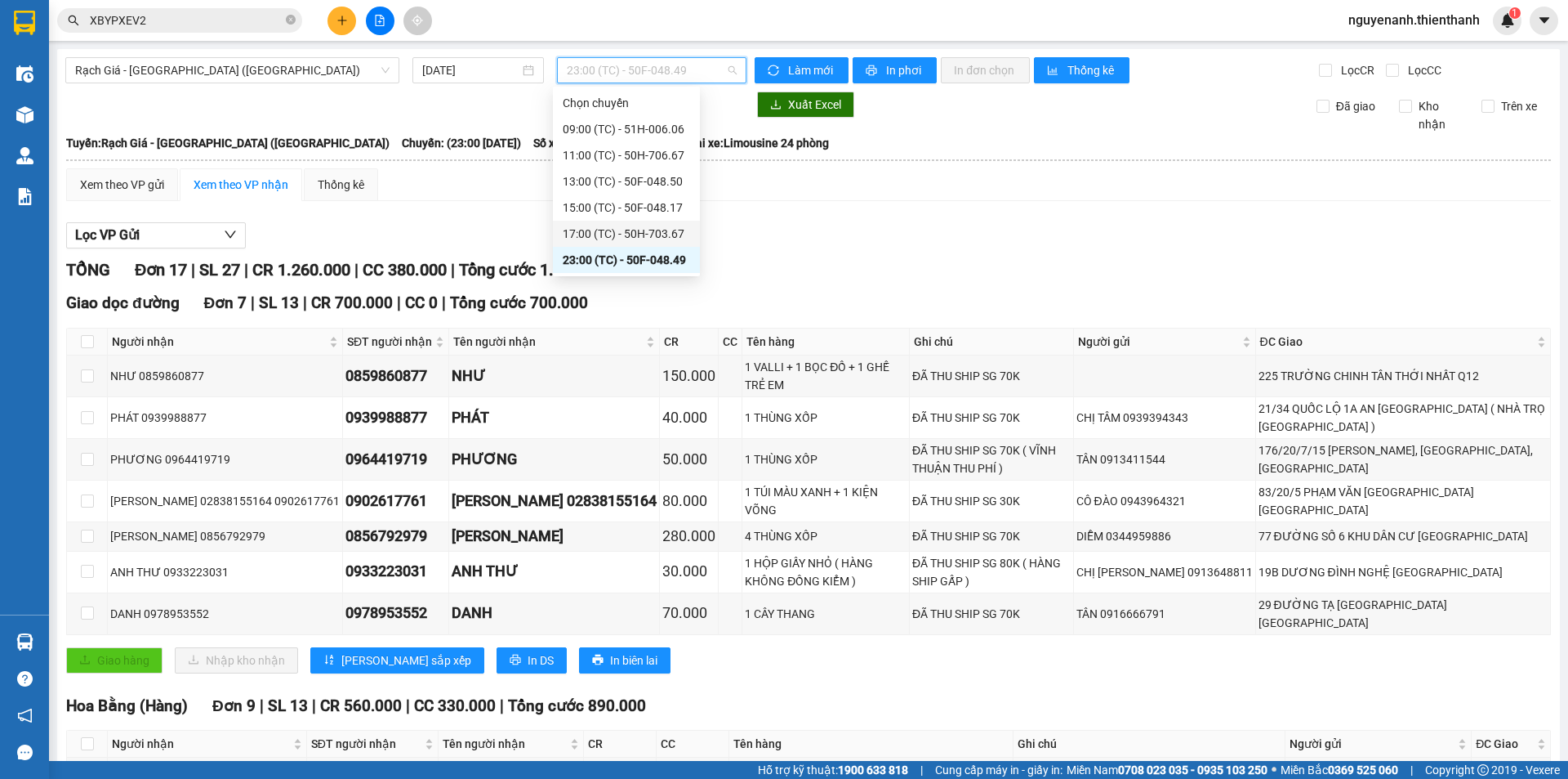
click at [635, 241] on div "17:00 (TC) - 50H-703.67" at bounding box center [626, 234] width 127 height 18
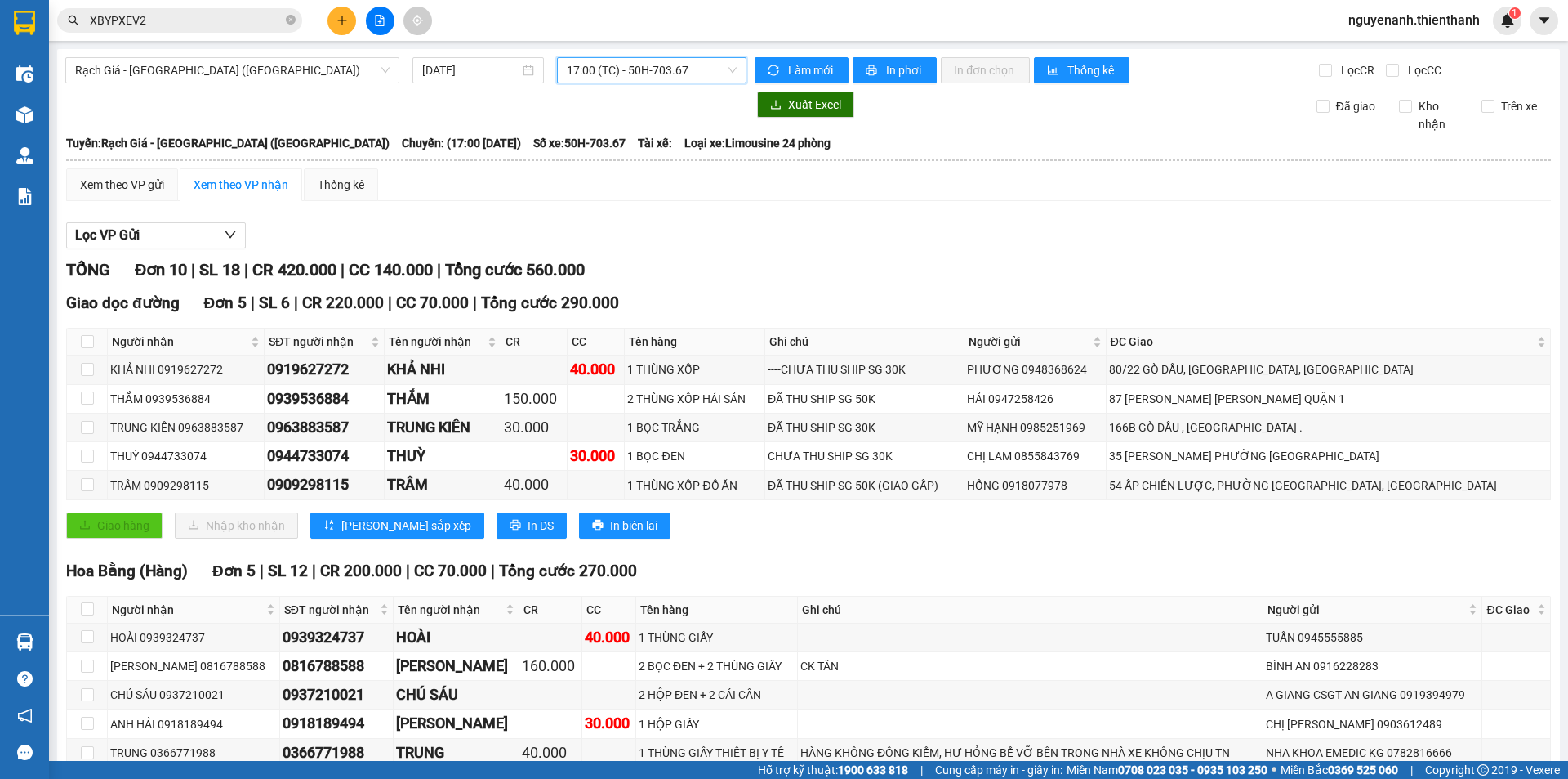
click at [732, 570] on div "Hoa Bằng (Hàng) Đơn 5 | SL 12 | CR 200.000 | CC 70.000 | Tổng cước 270.000" at bounding box center [808, 570] width 1485 height 24
click at [637, 77] on span "17:00 (TC) - 50H-703.67" at bounding box center [651, 70] width 170 height 24
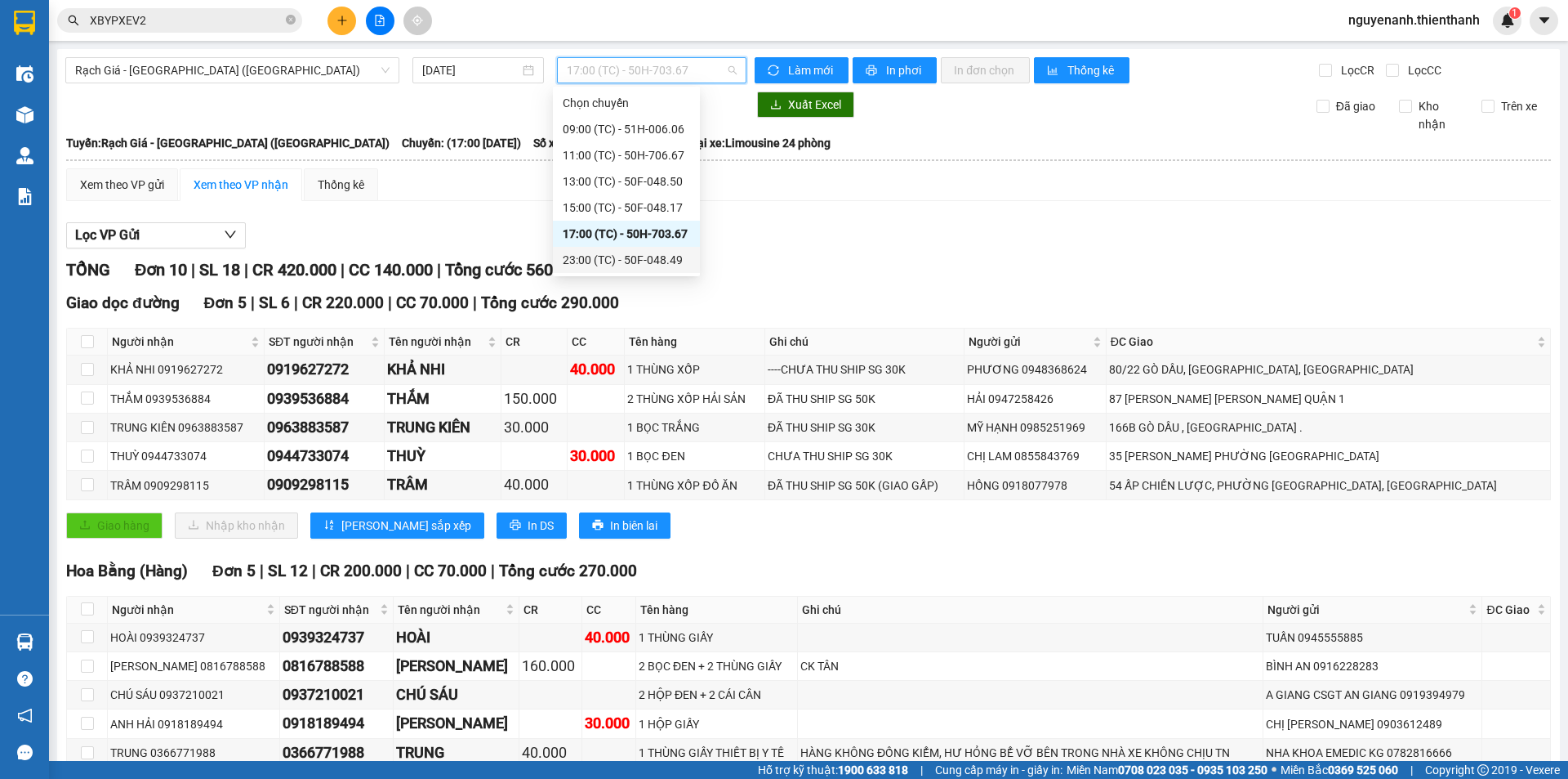
click at [658, 268] on div "23:00 (TC) - 50F-048.49" at bounding box center [626, 260] width 127 height 18
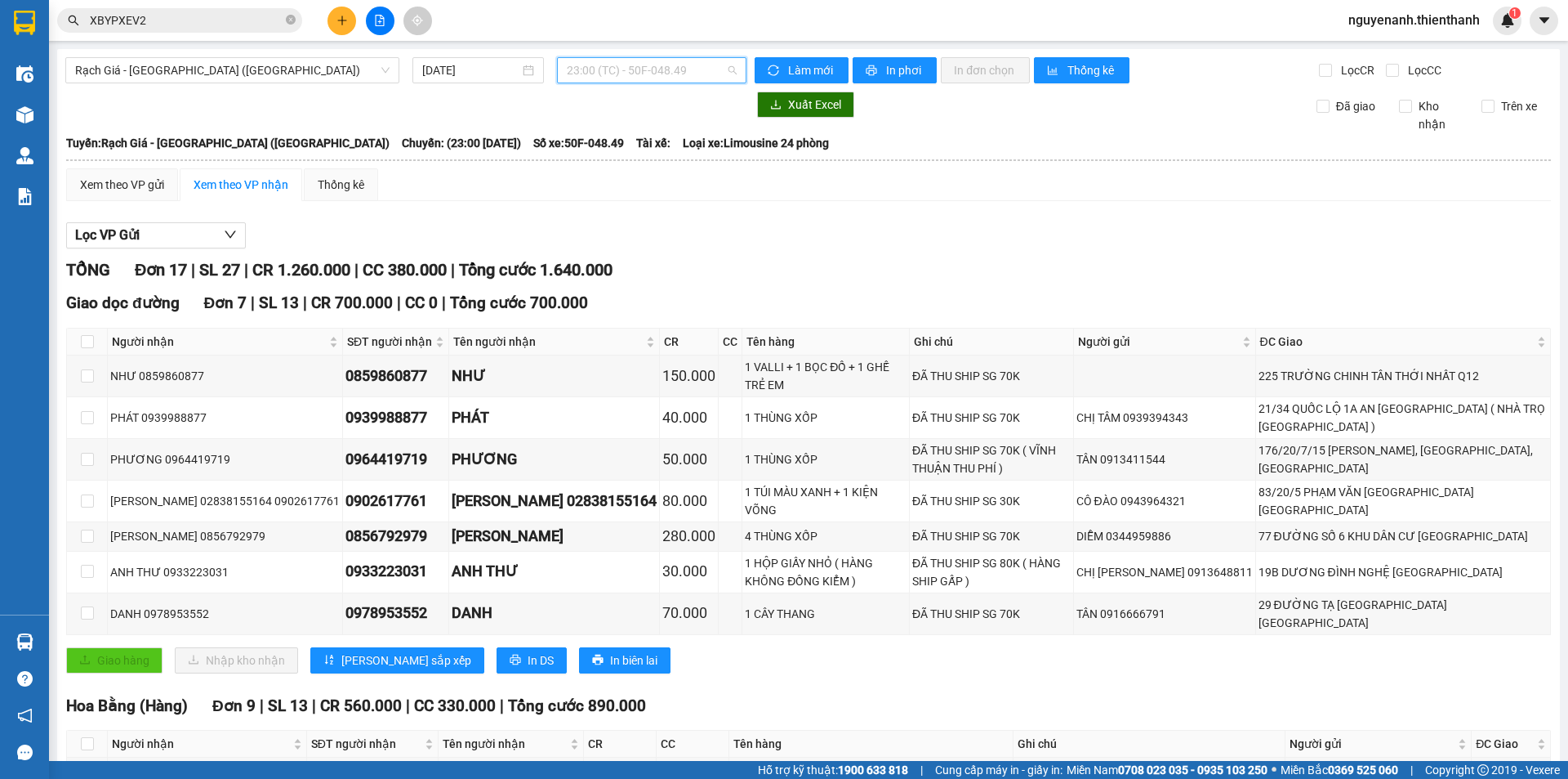
click at [602, 70] on span "23:00 (TC) - 50F-048.49" at bounding box center [651, 70] width 170 height 24
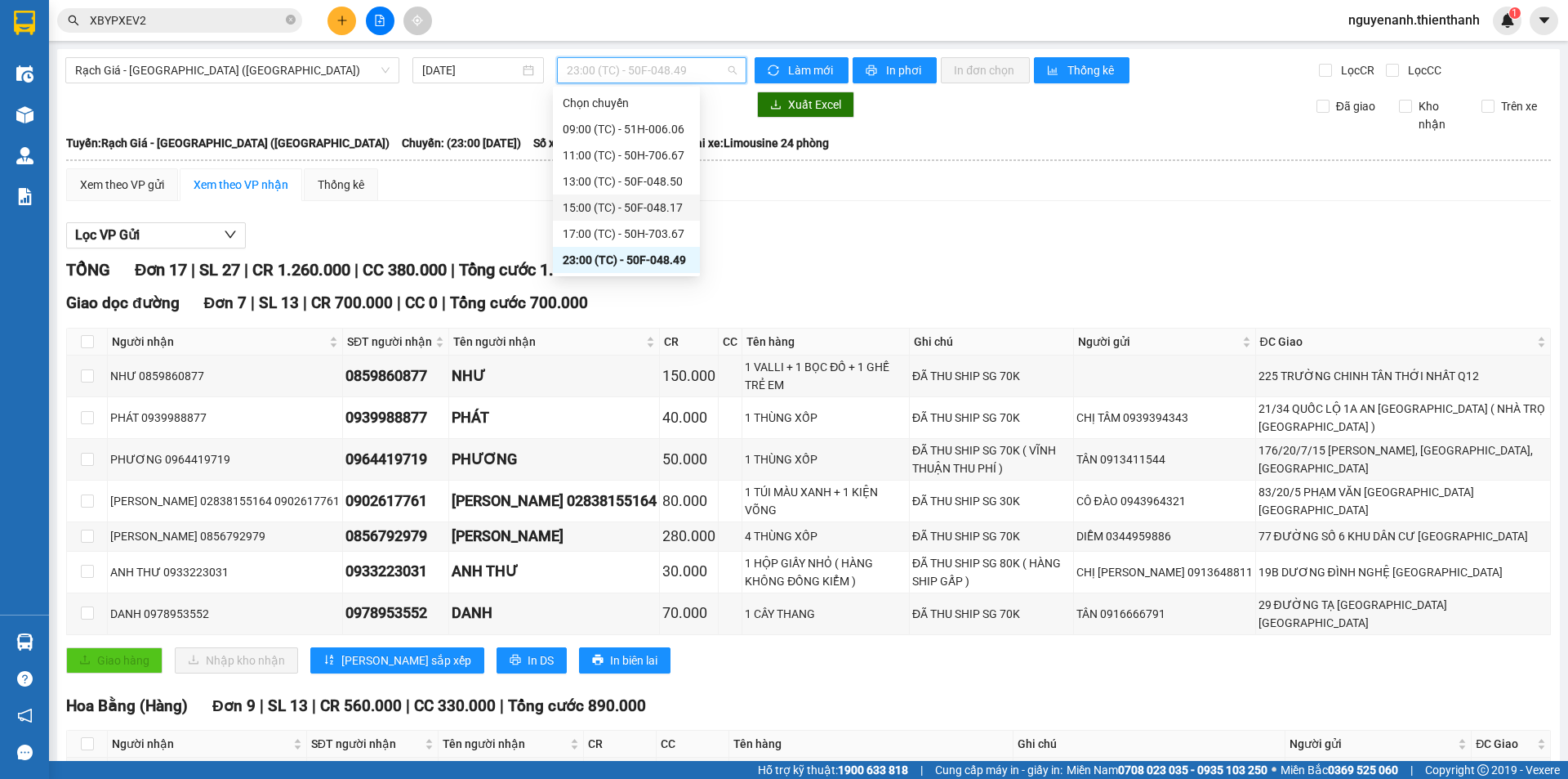
click at [628, 212] on div "15:00 (TC) - 50F-048.17" at bounding box center [626, 208] width 127 height 18
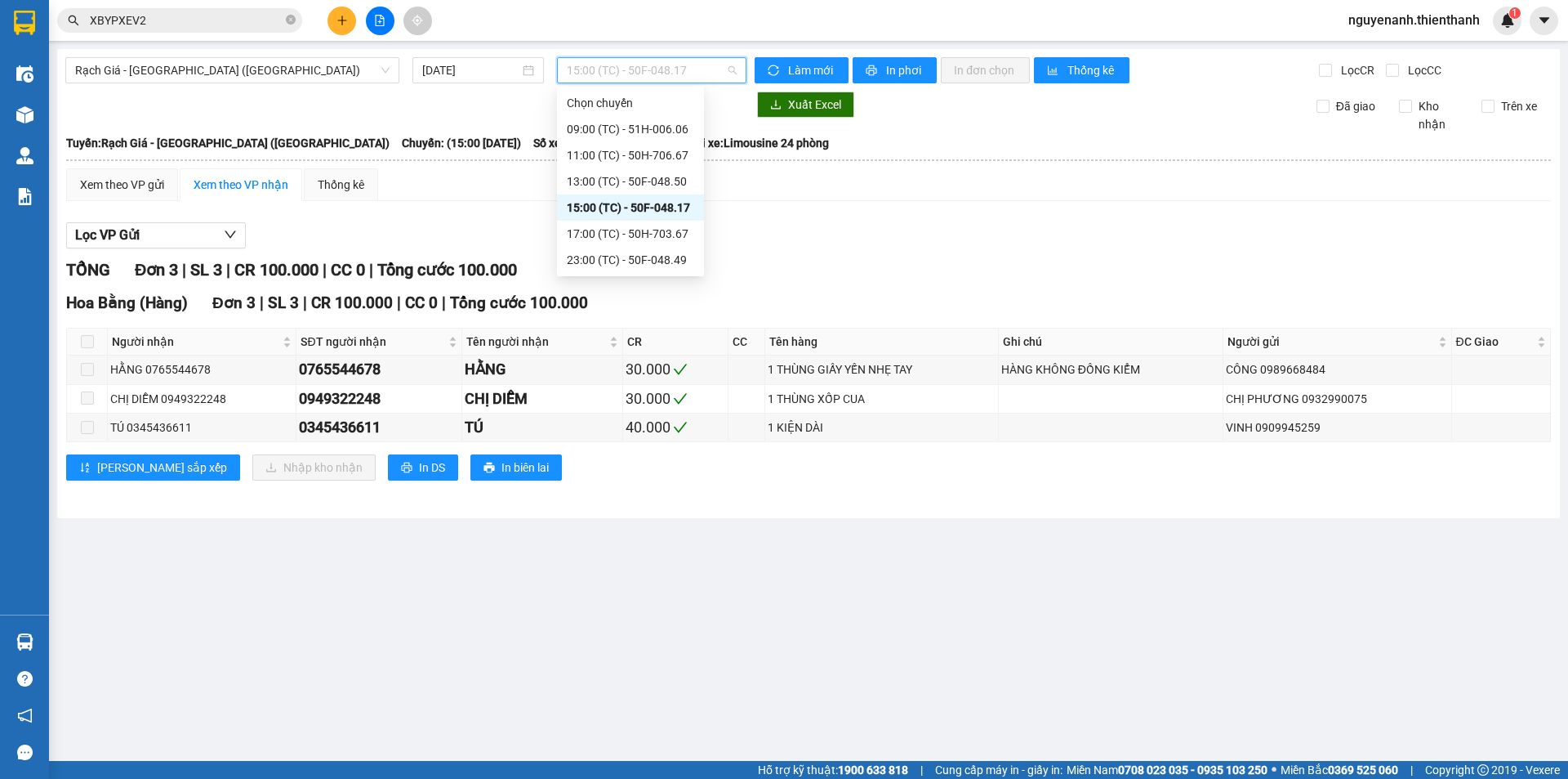
click at [614, 65] on span "15:00 (TC) - 50F-048.17" at bounding box center [651, 70] width 170 height 24
click at [598, 238] on div "17:00 (TC) - 50H-703.67" at bounding box center [630, 234] width 127 height 18
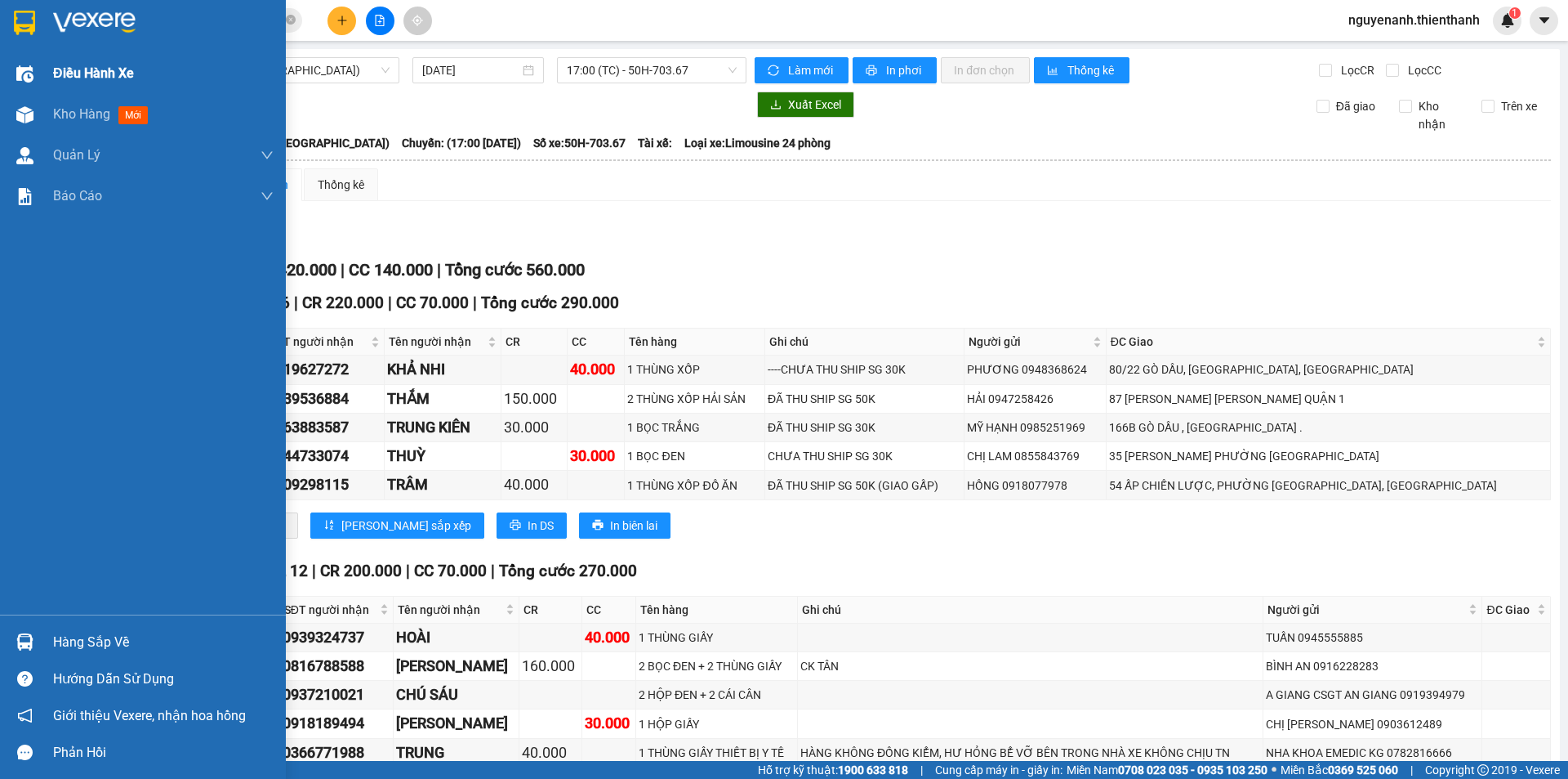
click at [65, 77] on span "Điều hành xe" at bounding box center [94, 73] width 81 height 21
